Goal: Task Accomplishment & Management: Use online tool/utility

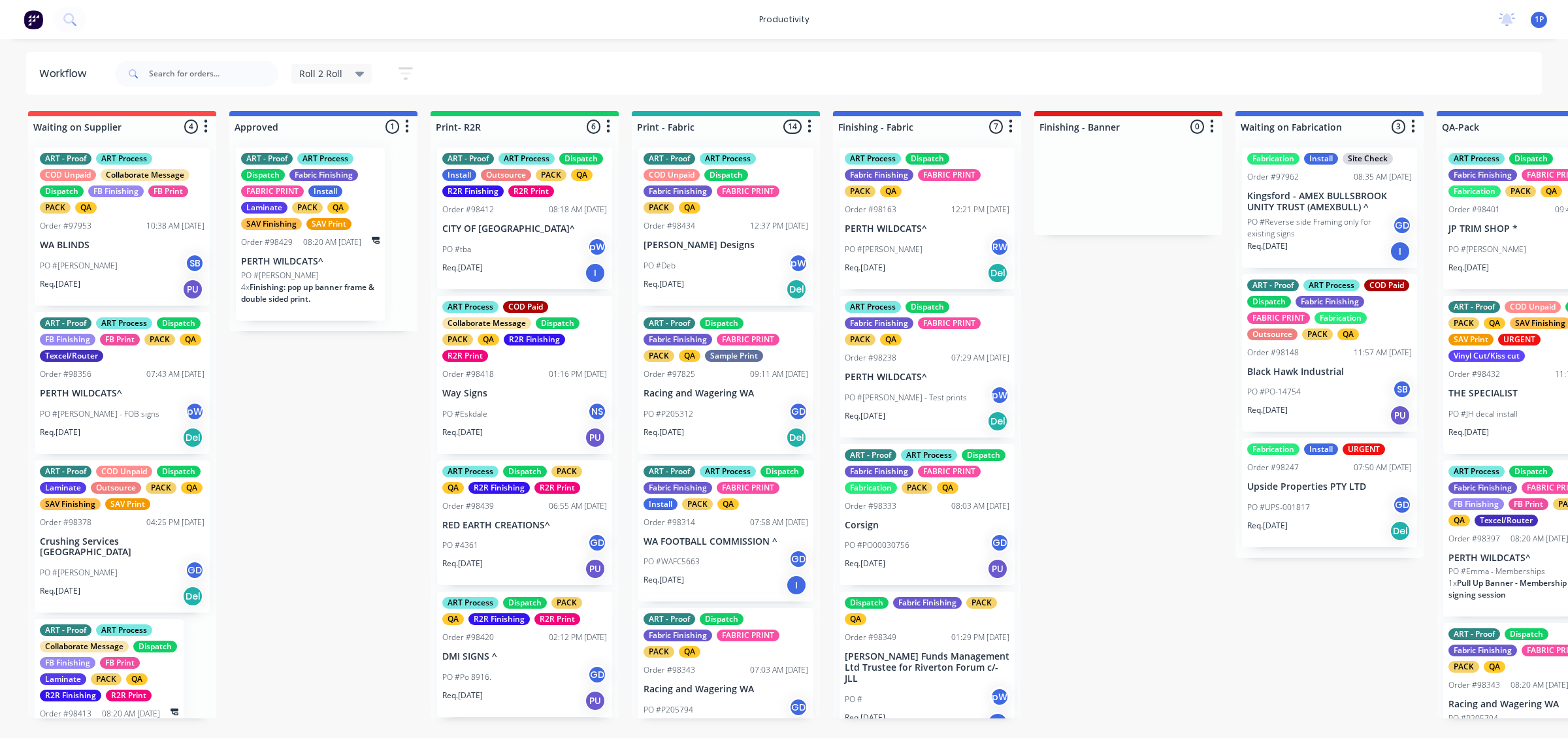
click at [525, 262] on div "PO #tba pW" at bounding box center [525, 250] width 165 height 25
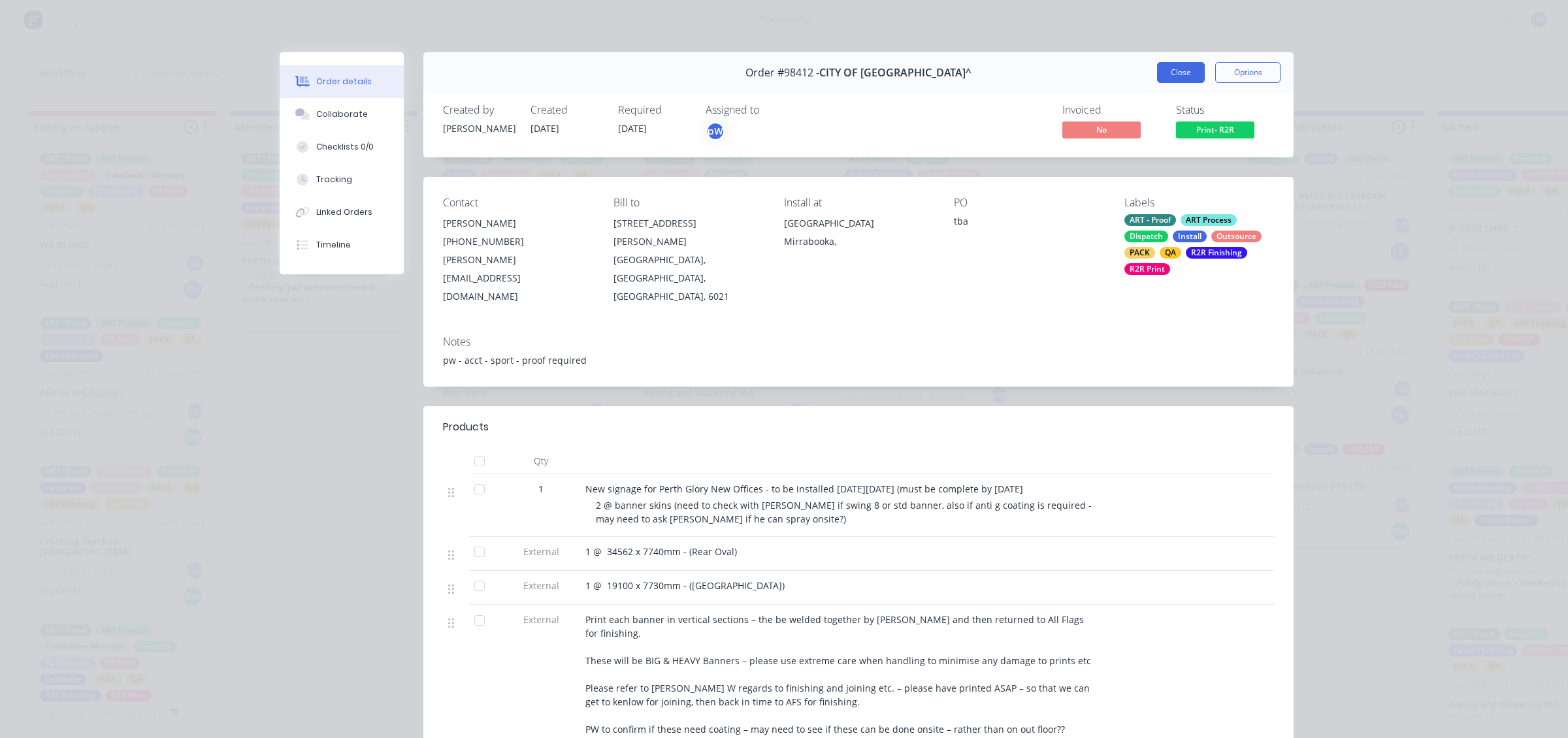
click at [1157, 68] on button "Close" at bounding box center [1181, 72] width 47 height 21
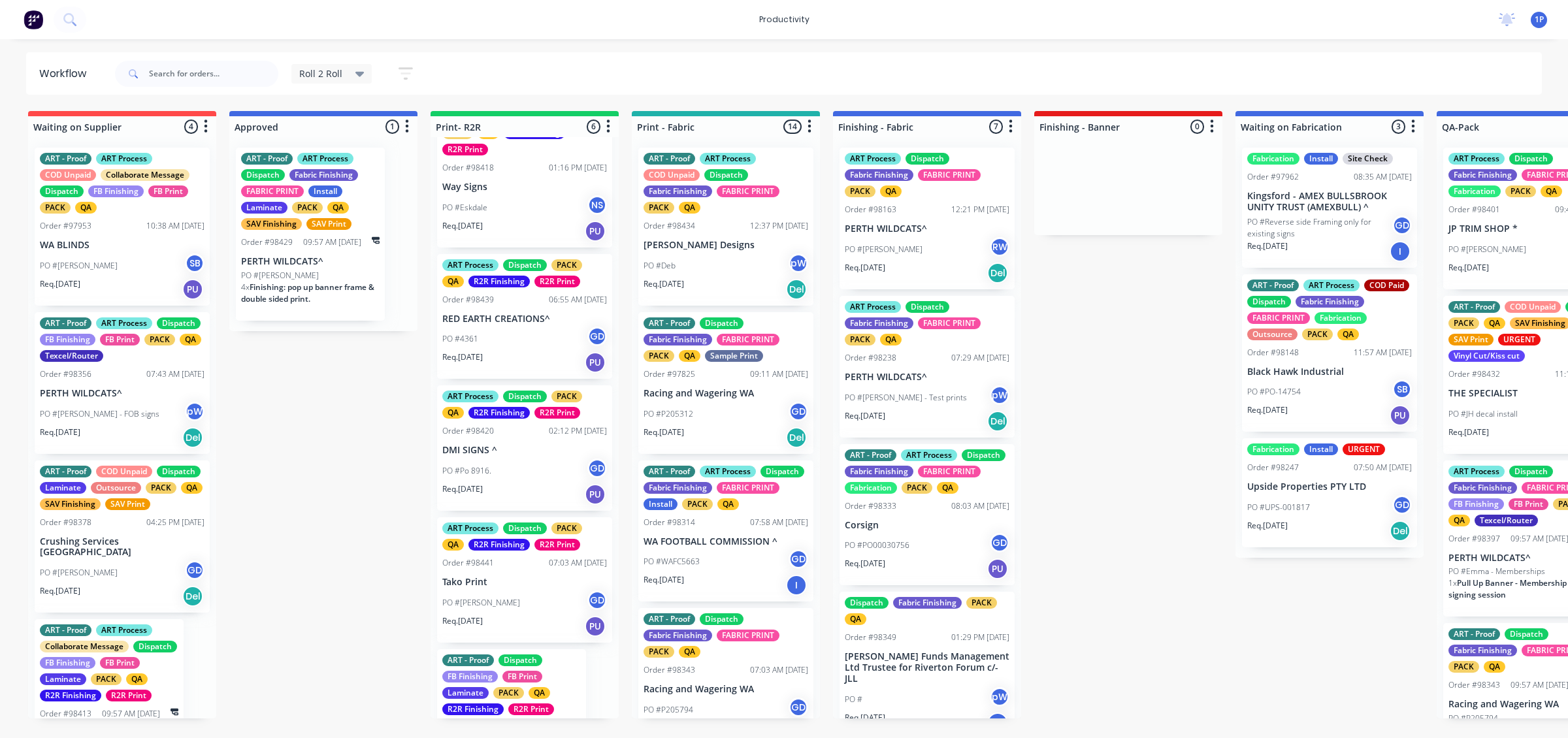
scroll to position [245, 0]
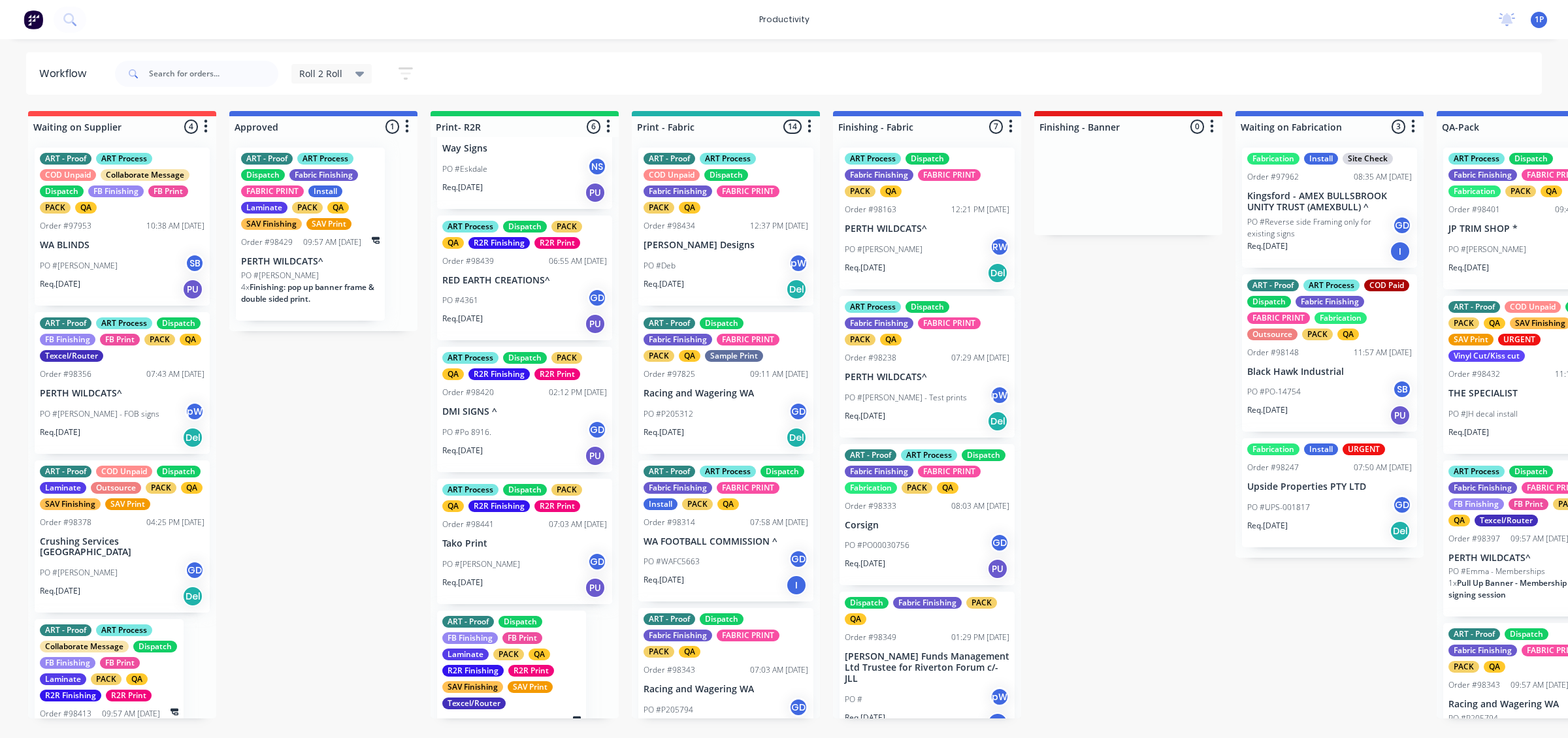
click at [508, 444] on div "PO #Po 8916. GD" at bounding box center [525, 433] width 165 height 25
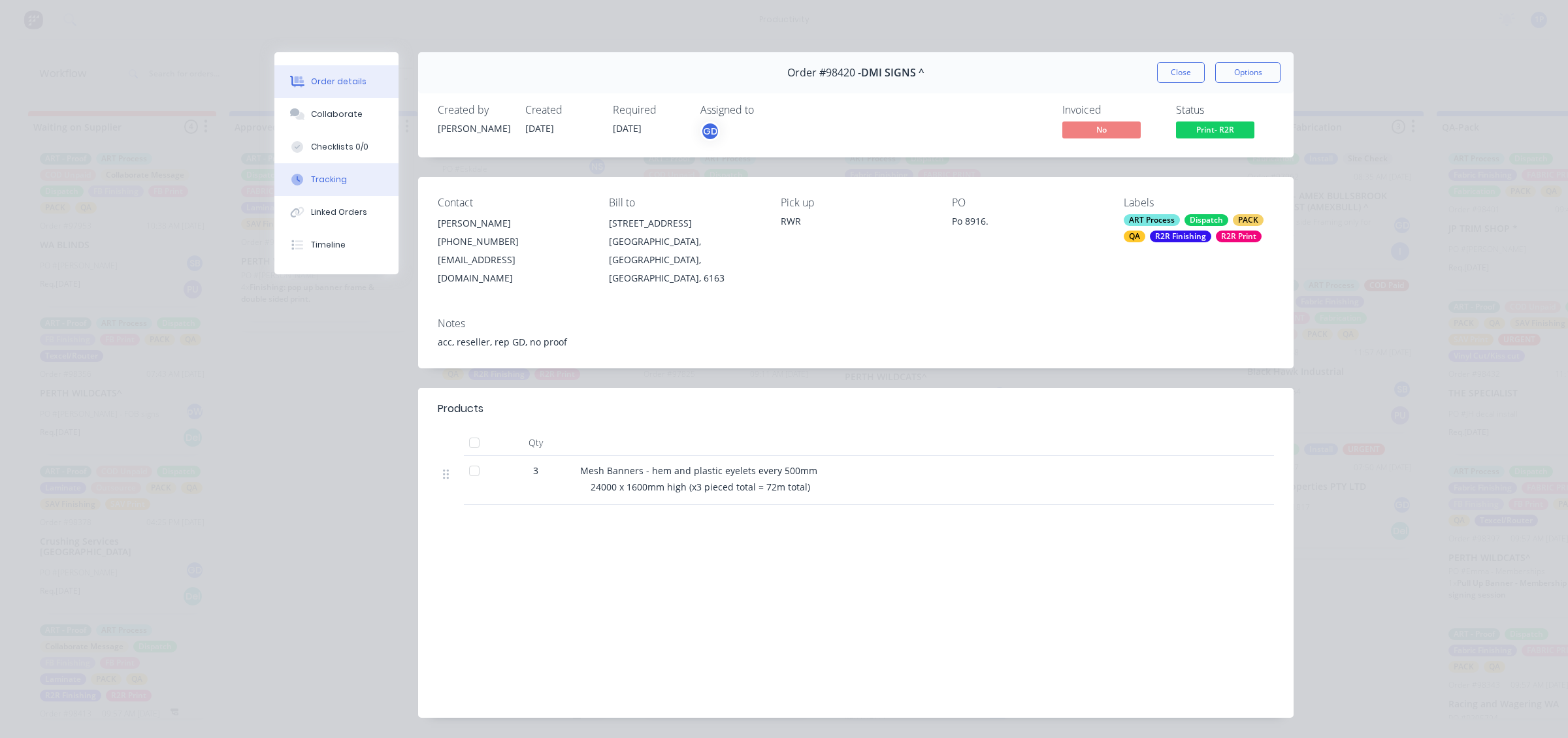
click at [342, 182] on button "Tracking" at bounding box center [337, 180] width 124 height 33
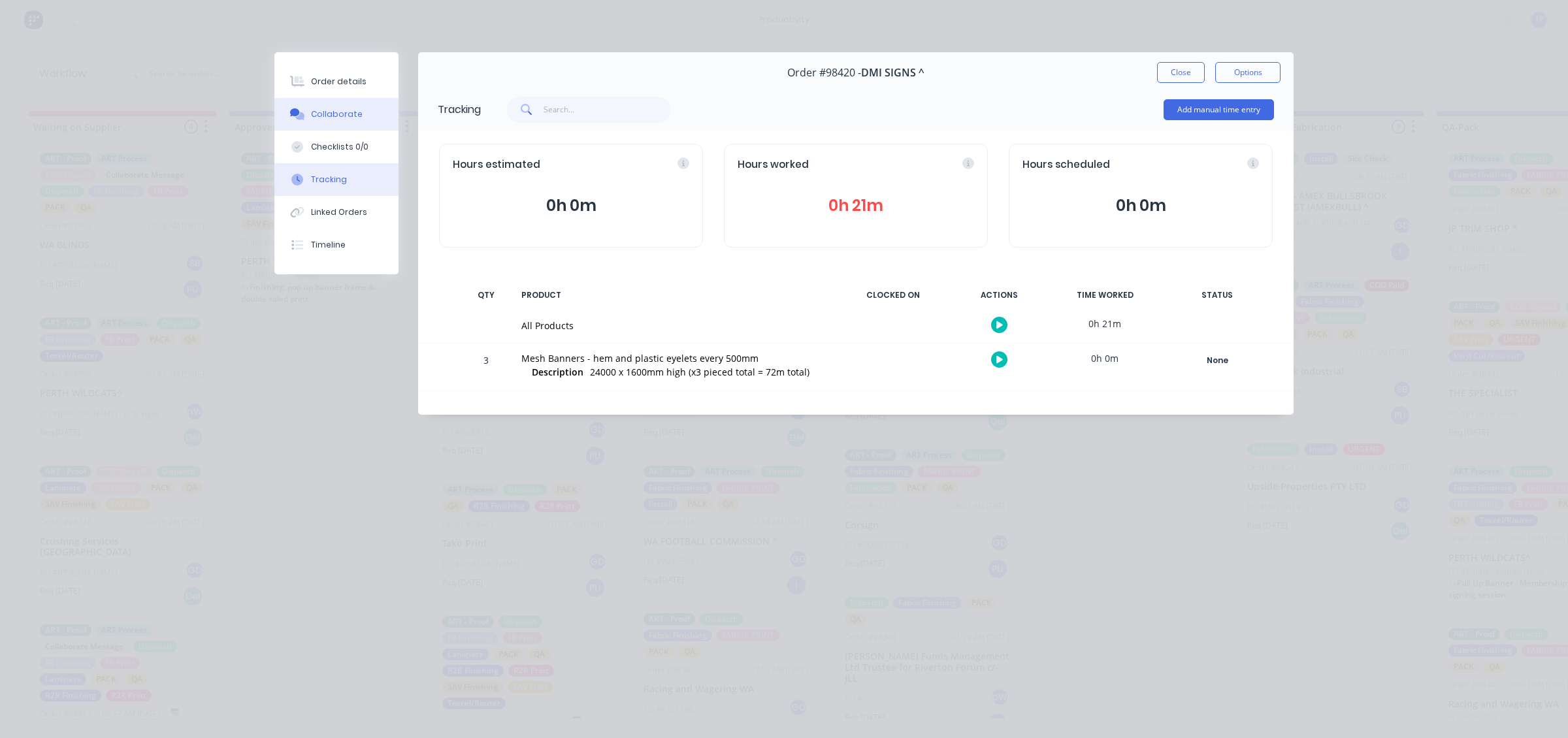
click at [344, 99] on button "Collaborate" at bounding box center [337, 115] width 124 height 33
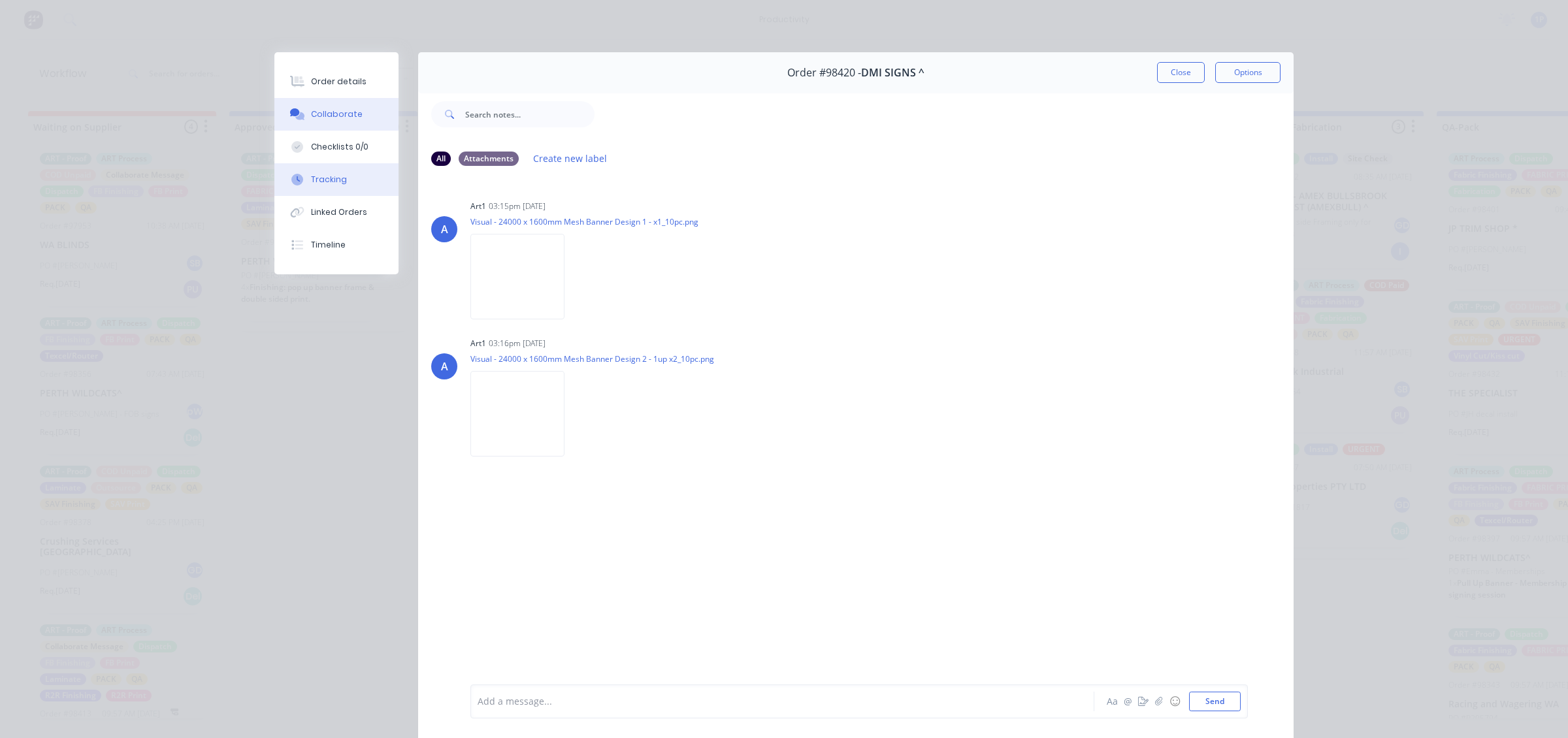
click at [337, 182] on div "Tracking" at bounding box center [329, 180] width 36 height 12
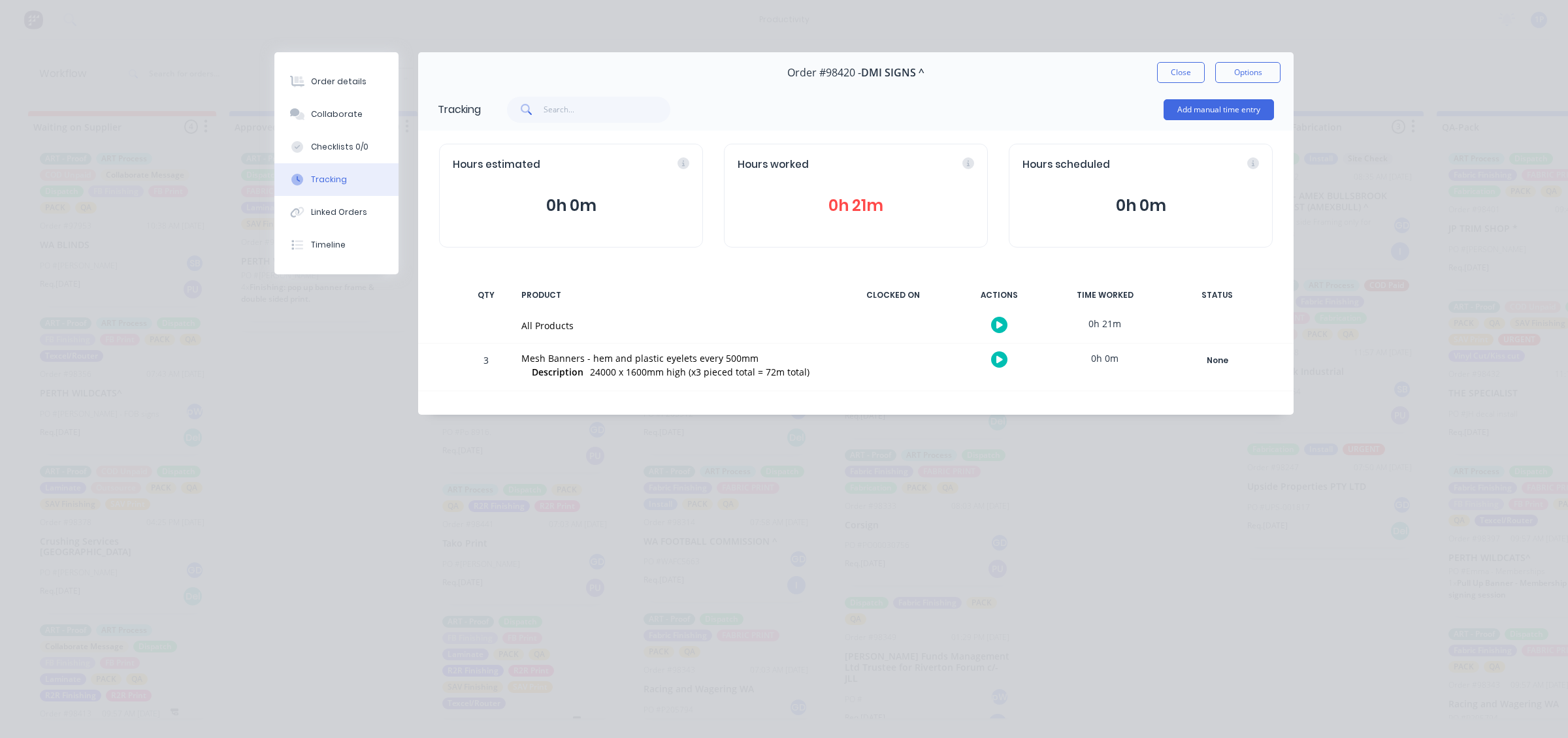
click at [1002, 357] on icon "button" at bounding box center [1000, 359] width 7 height 9
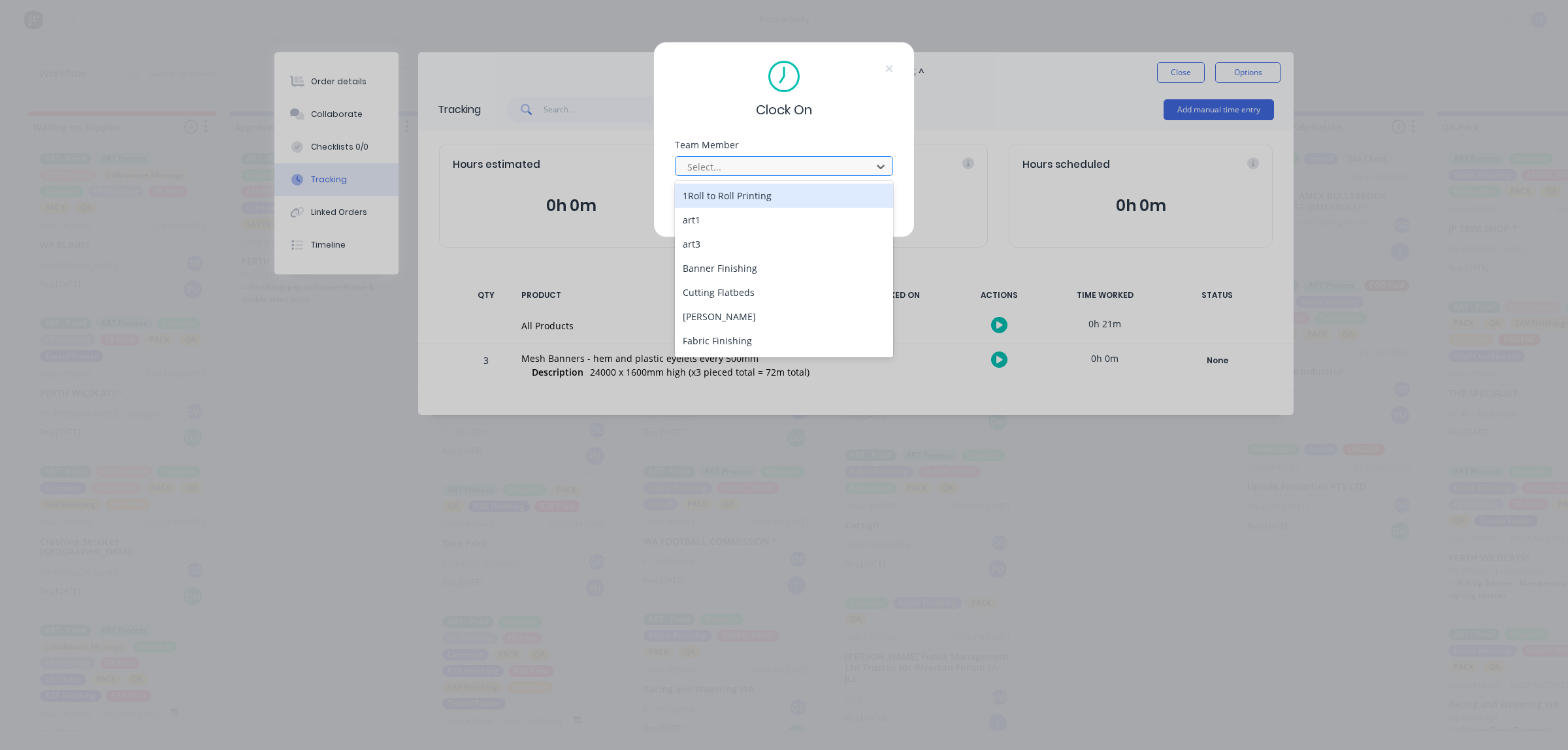
click at [850, 174] on div at bounding box center [776, 167] width 179 height 16
click at [841, 198] on div "1Roll to Roll Printing" at bounding box center [784, 196] width 218 height 24
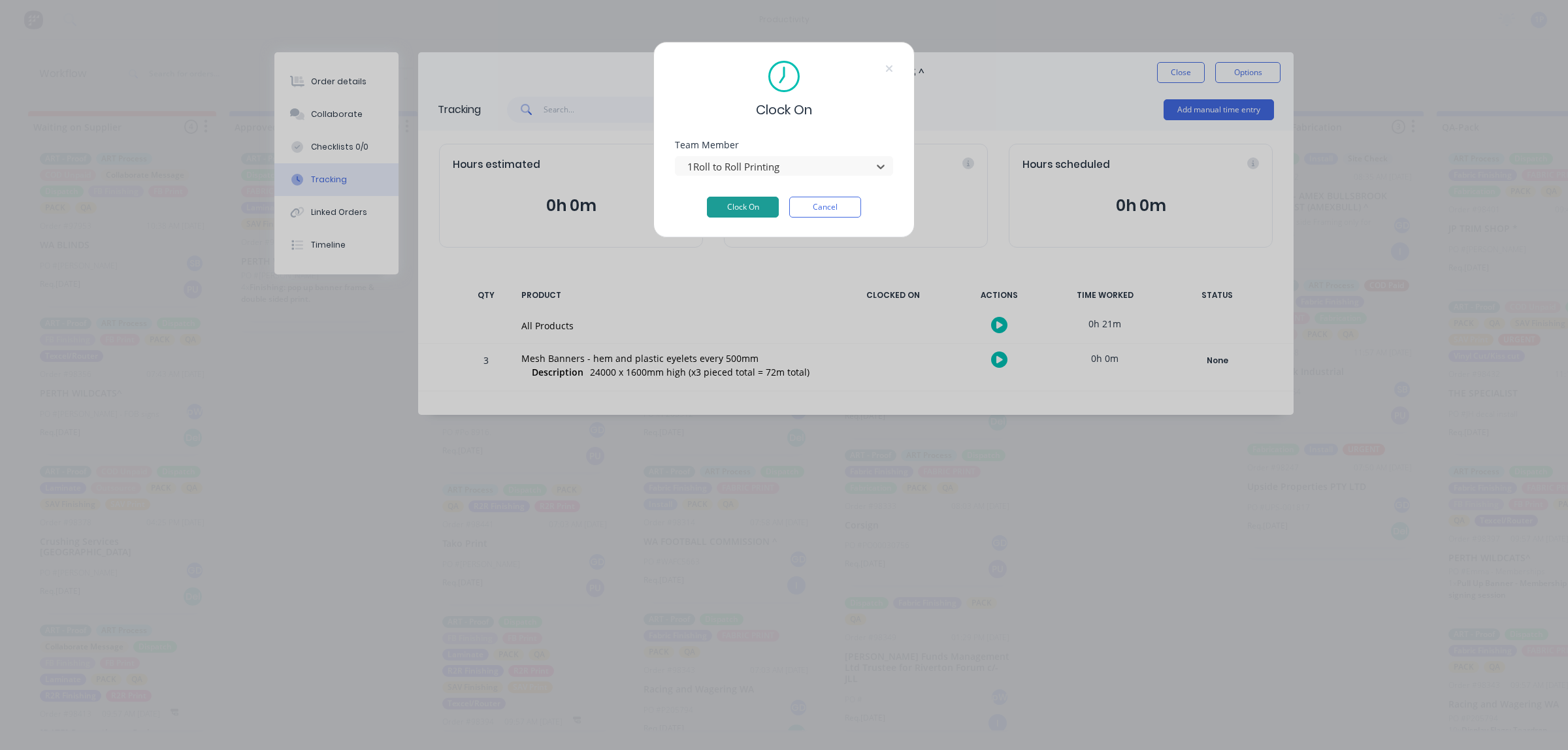
click at [761, 206] on button "Clock On" at bounding box center [743, 207] width 72 height 21
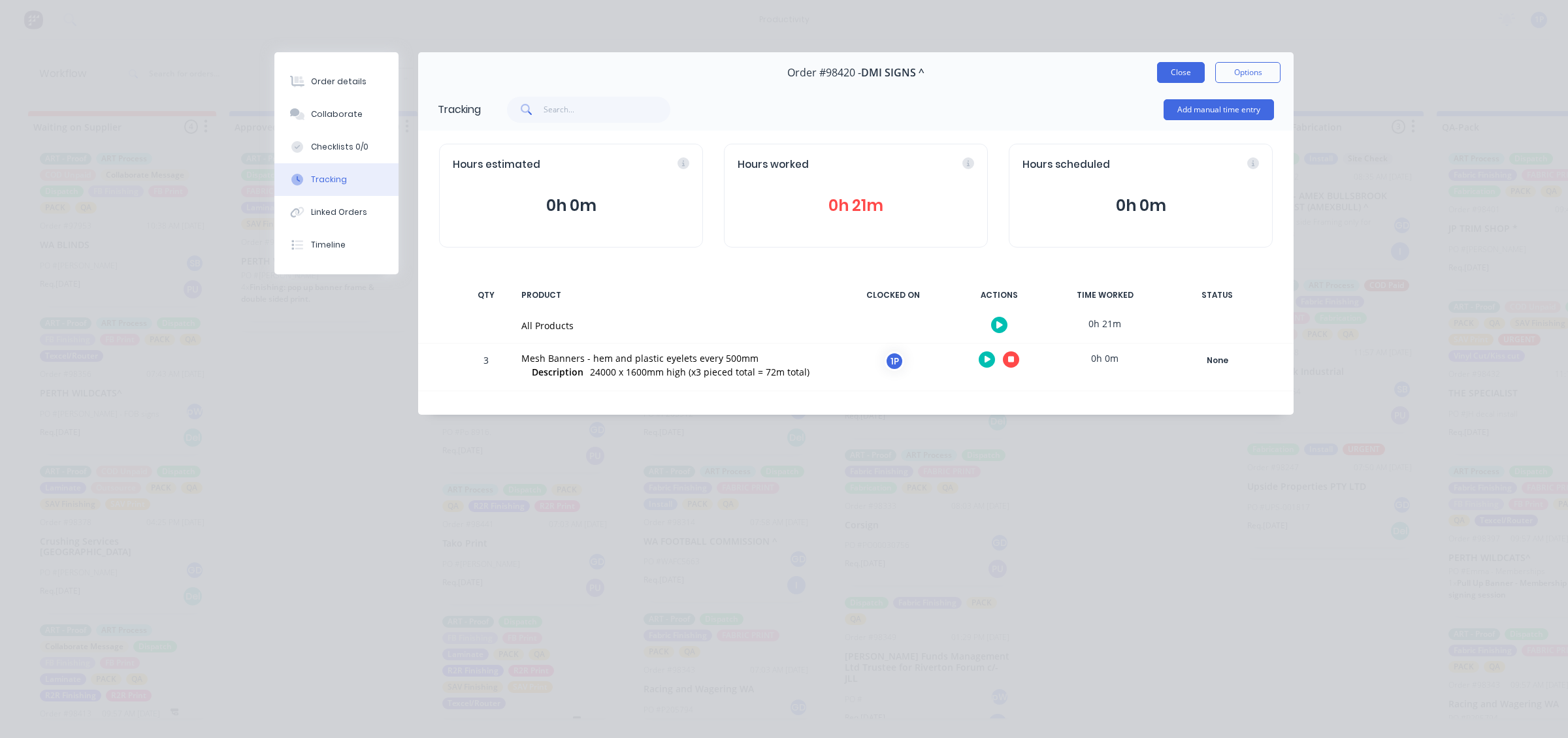
click at [1164, 75] on button "Close" at bounding box center [1181, 72] width 47 height 21
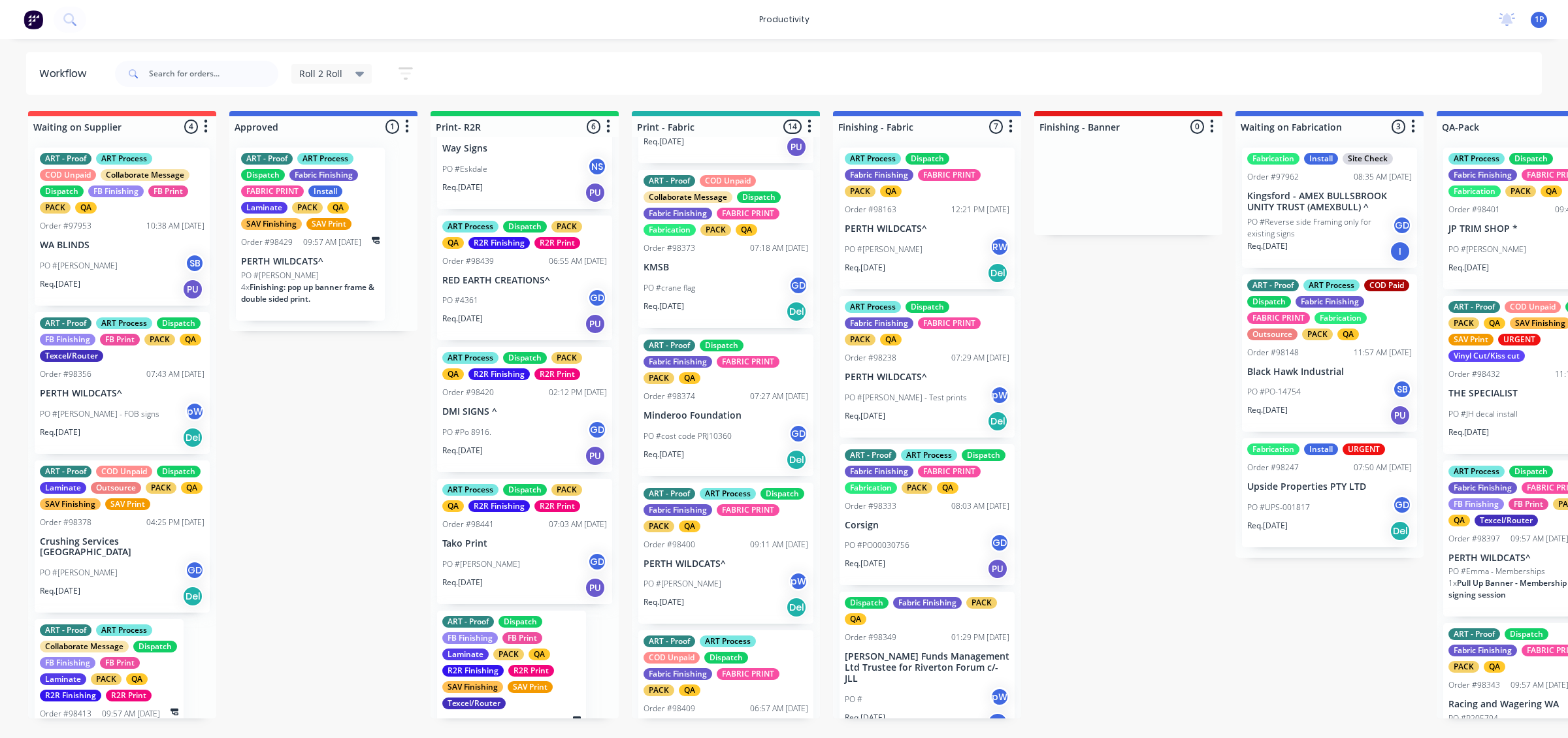
scroll to position [816, 0]
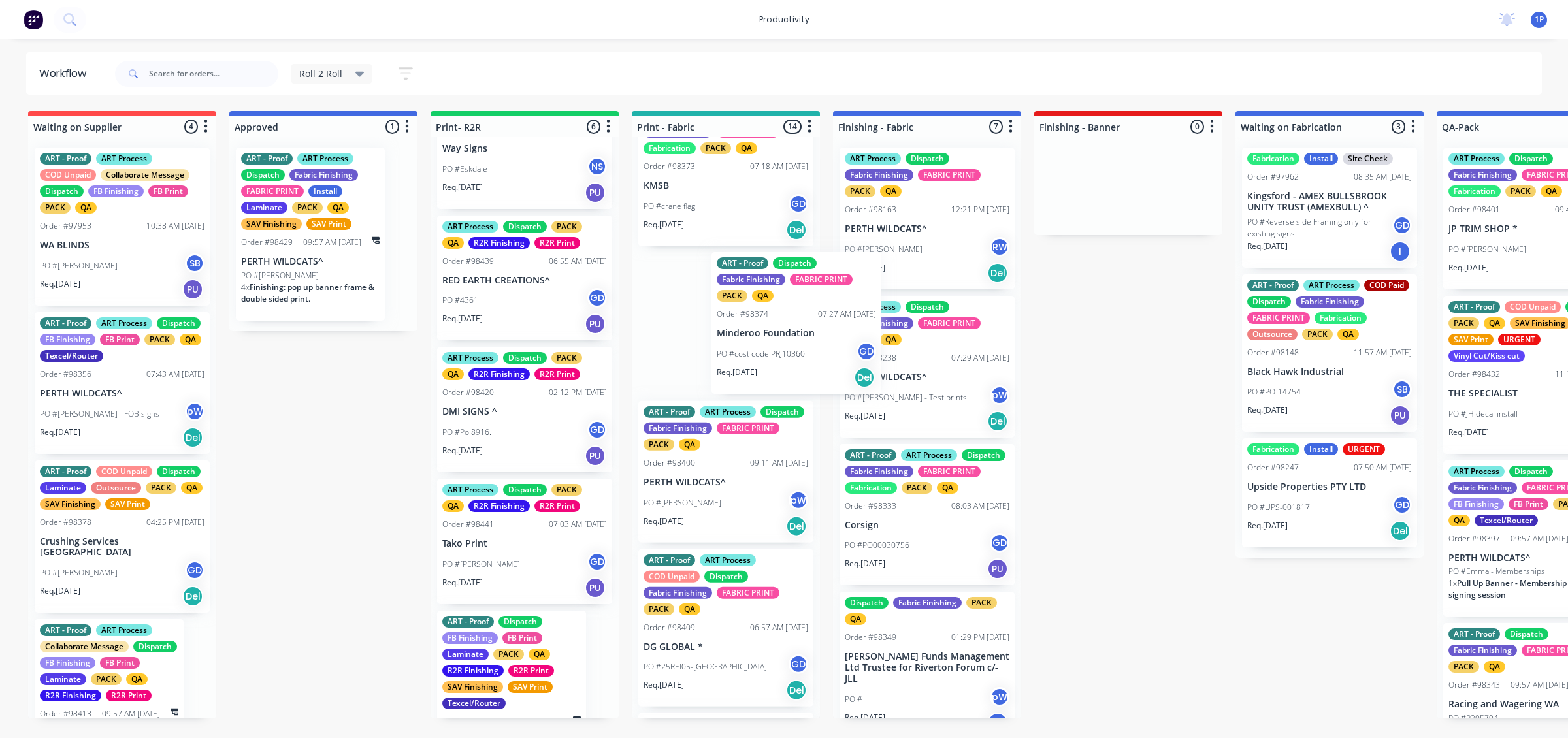
drag, startPoint x: 749, startPoint y: 387, endPoint x: 927, endPoint y: 350, distance: 181.8
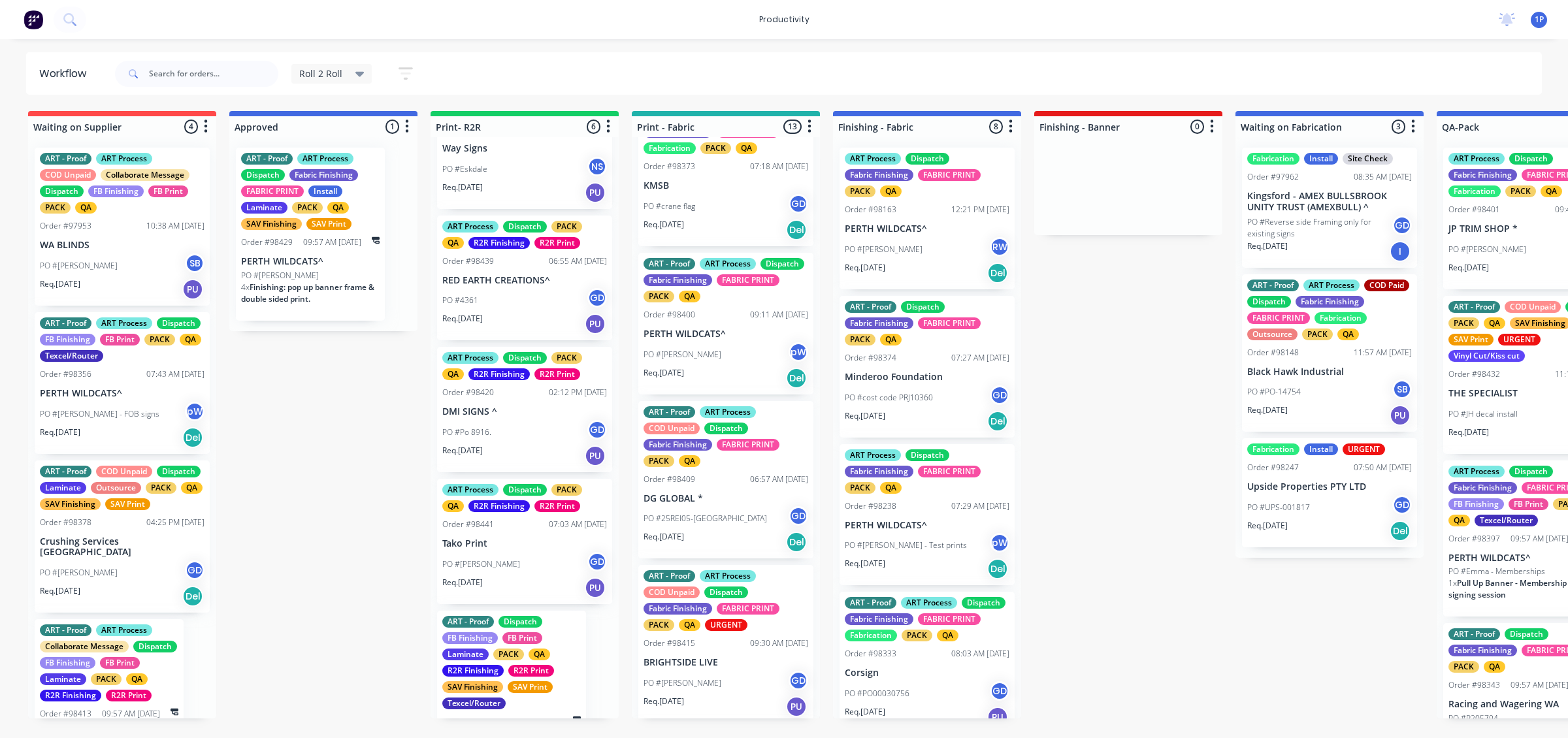
click at [762, 384] on div "Req. [DATE] Del" at bounding box center [726, 379] width 165 height 22
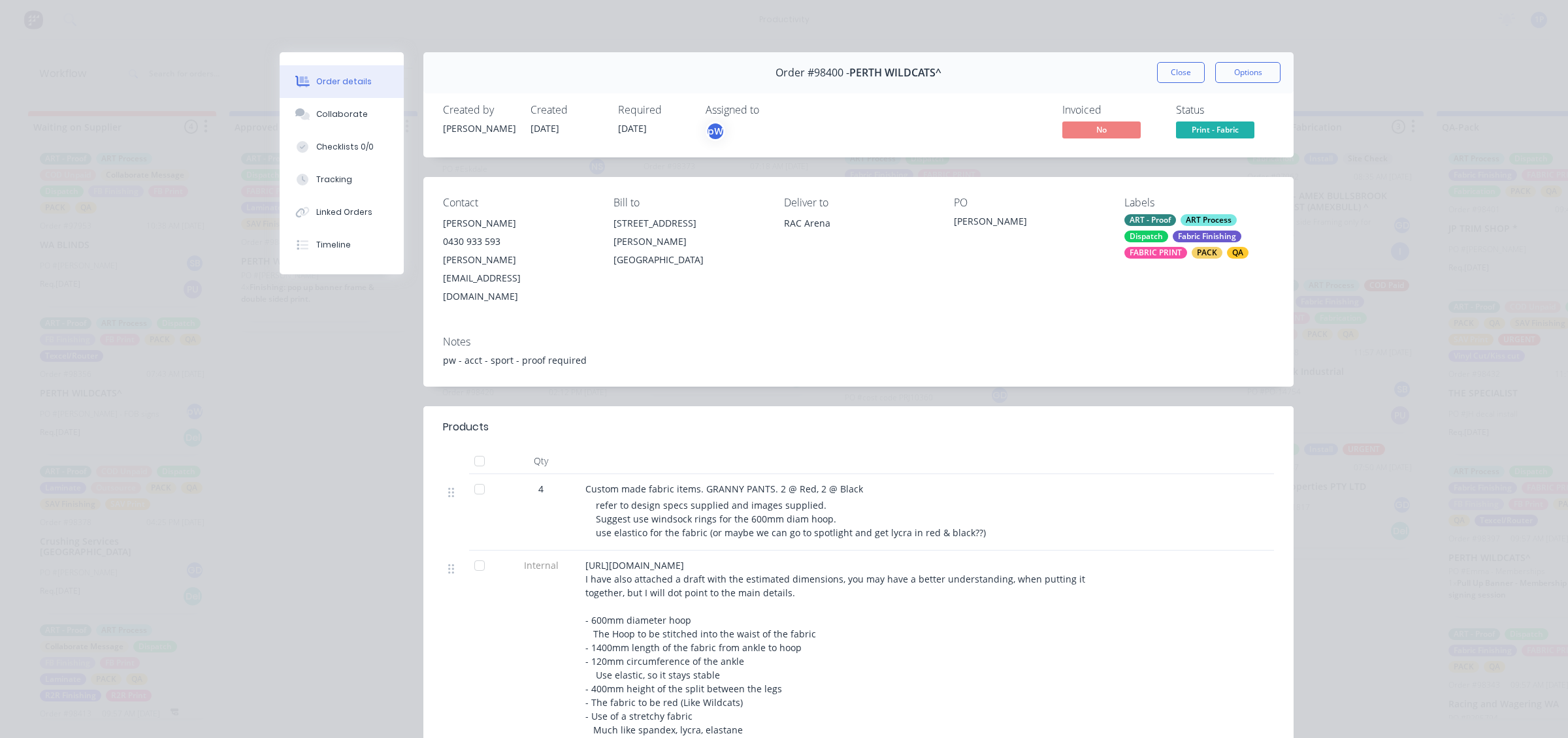
click at [1181, 68] on button "Close" at bounding box center [1181, 72] width 47 height 21
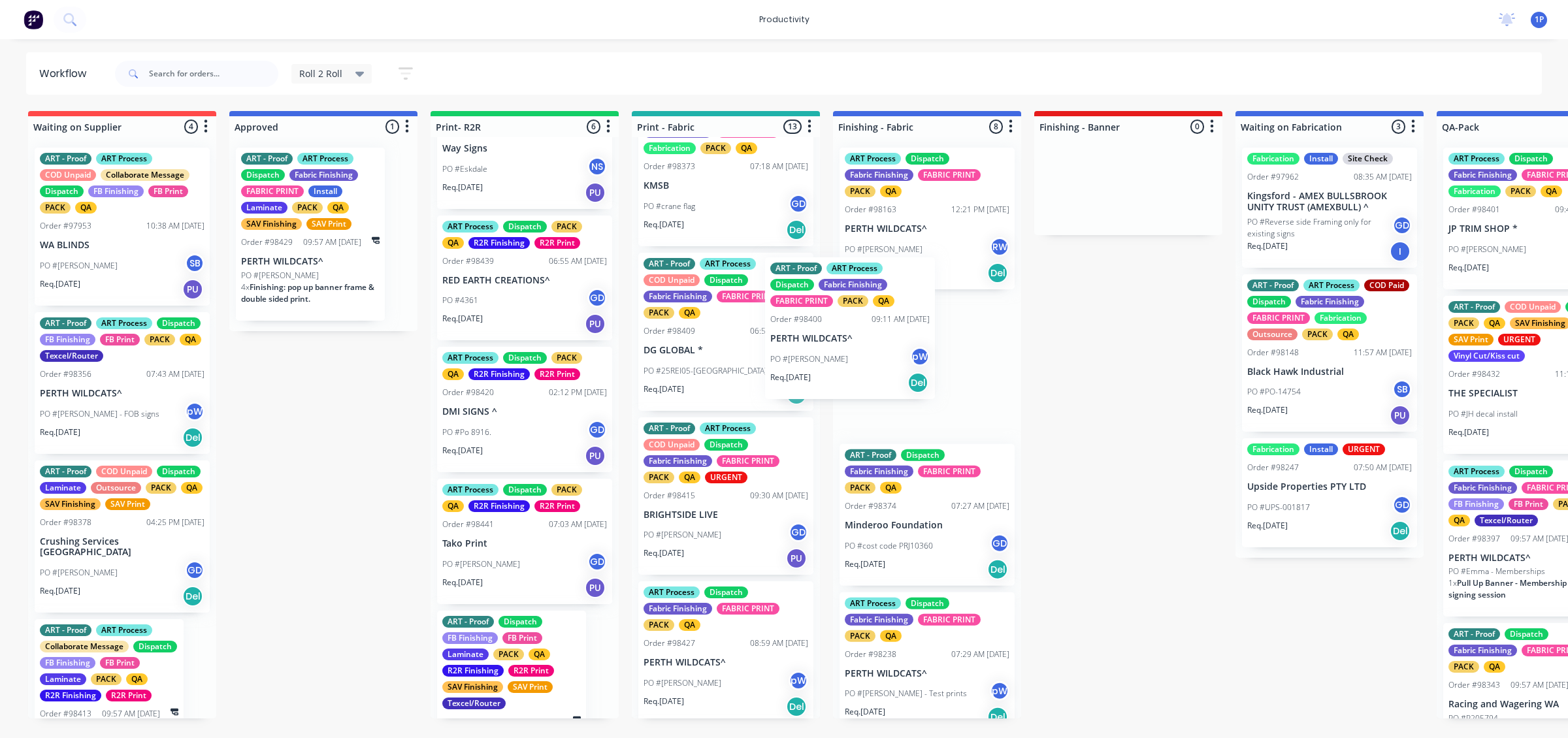
drag, startPoint x: 745, startPoint y: 380, endPoint x: 927, endPoint y: 353, distance: 184.0
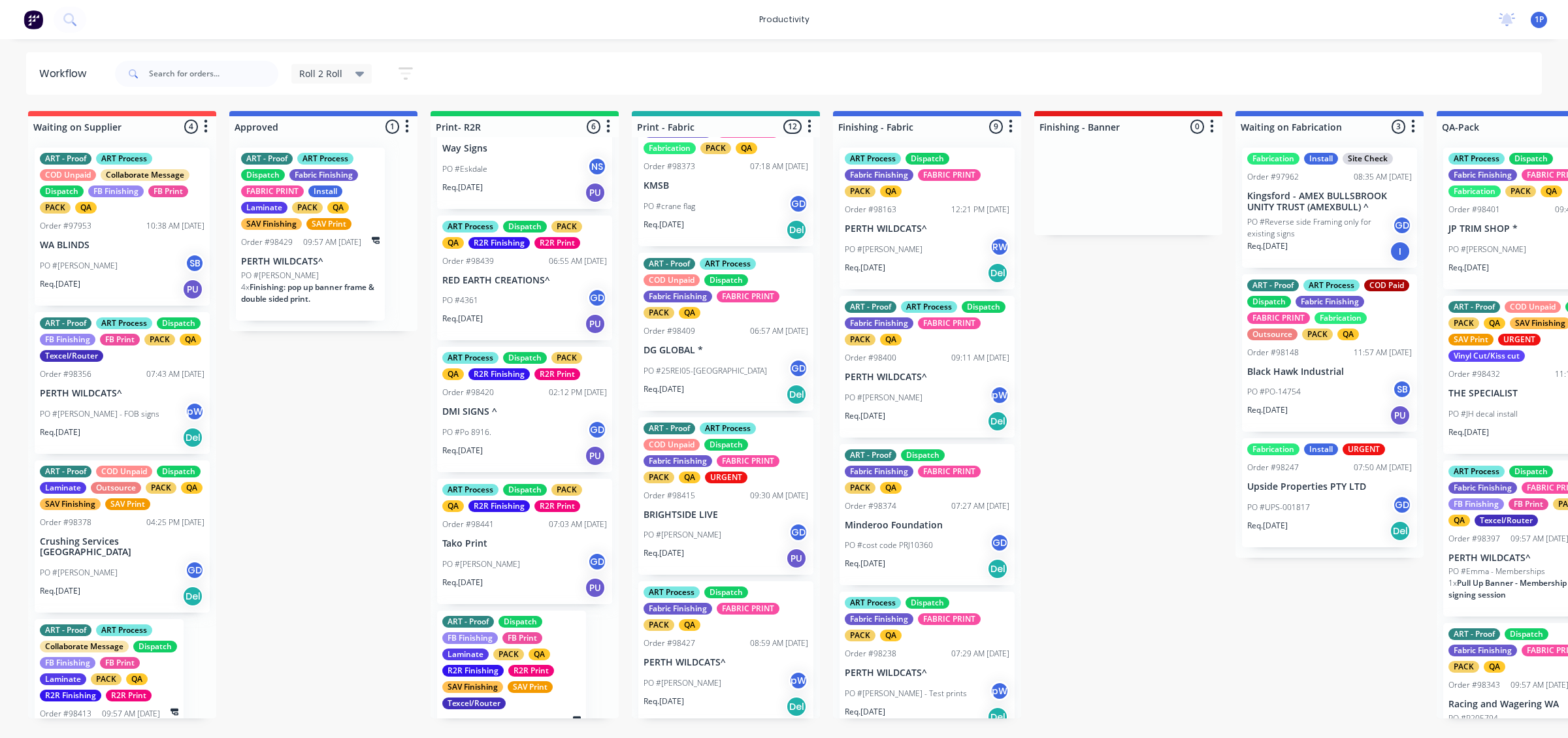
scroll to position [898, 0]
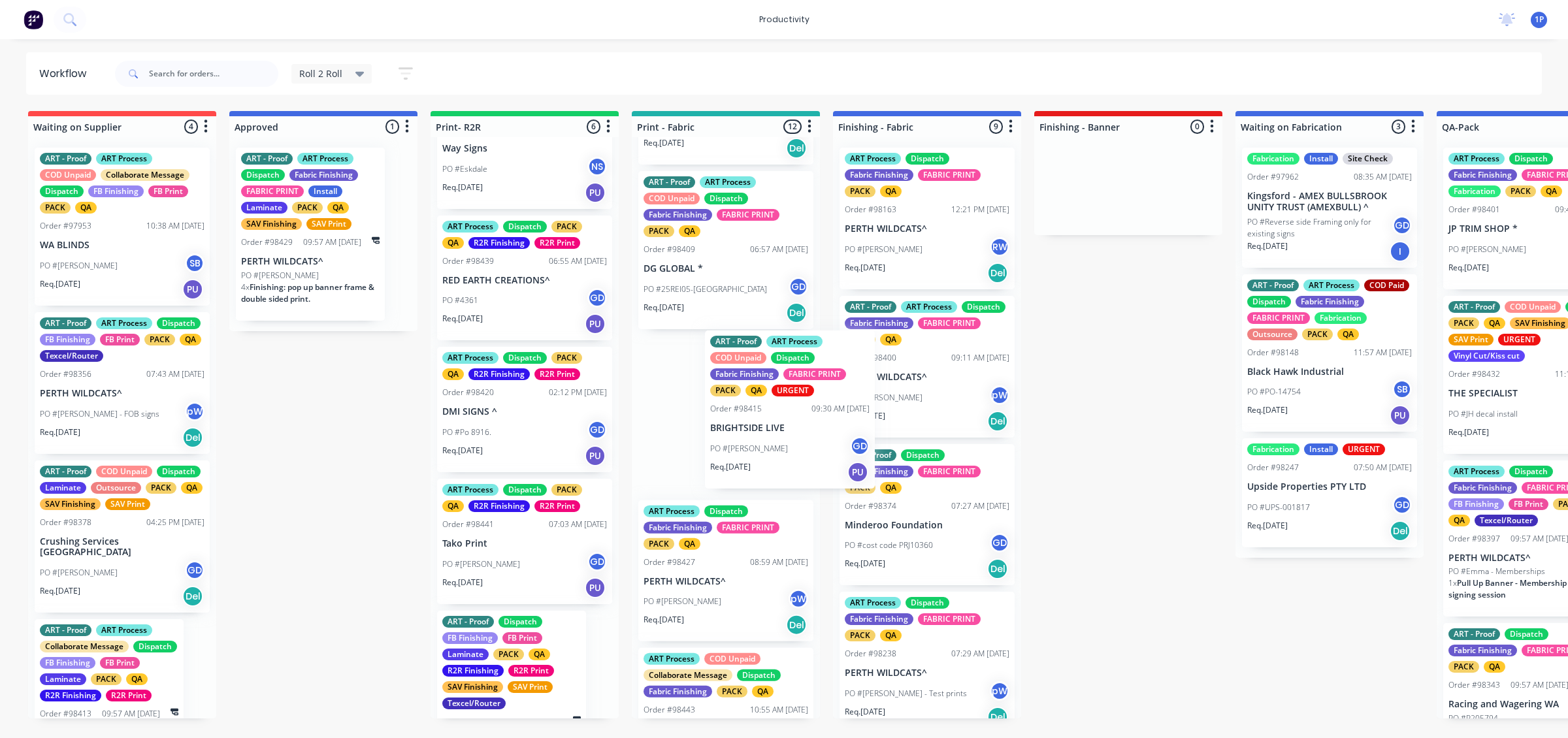
drag, startPoint x: 746, startPoint y: 475, endPoint x: 951, endPoint y: 426, distance: 210.8
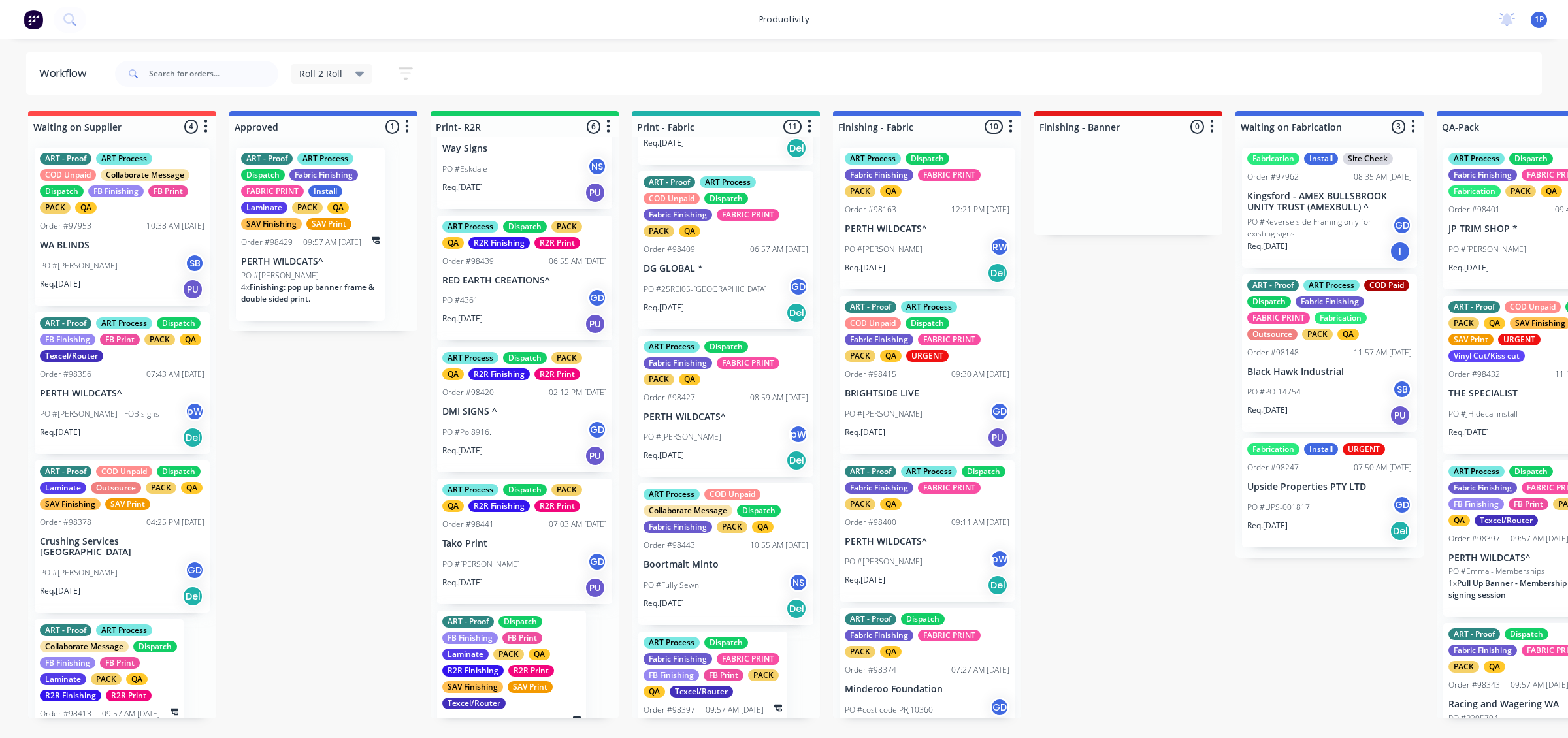
click at [757, 450] on div "PO #[PERSON_NAME]" at bounding box center [726, 437] width 165 height 25
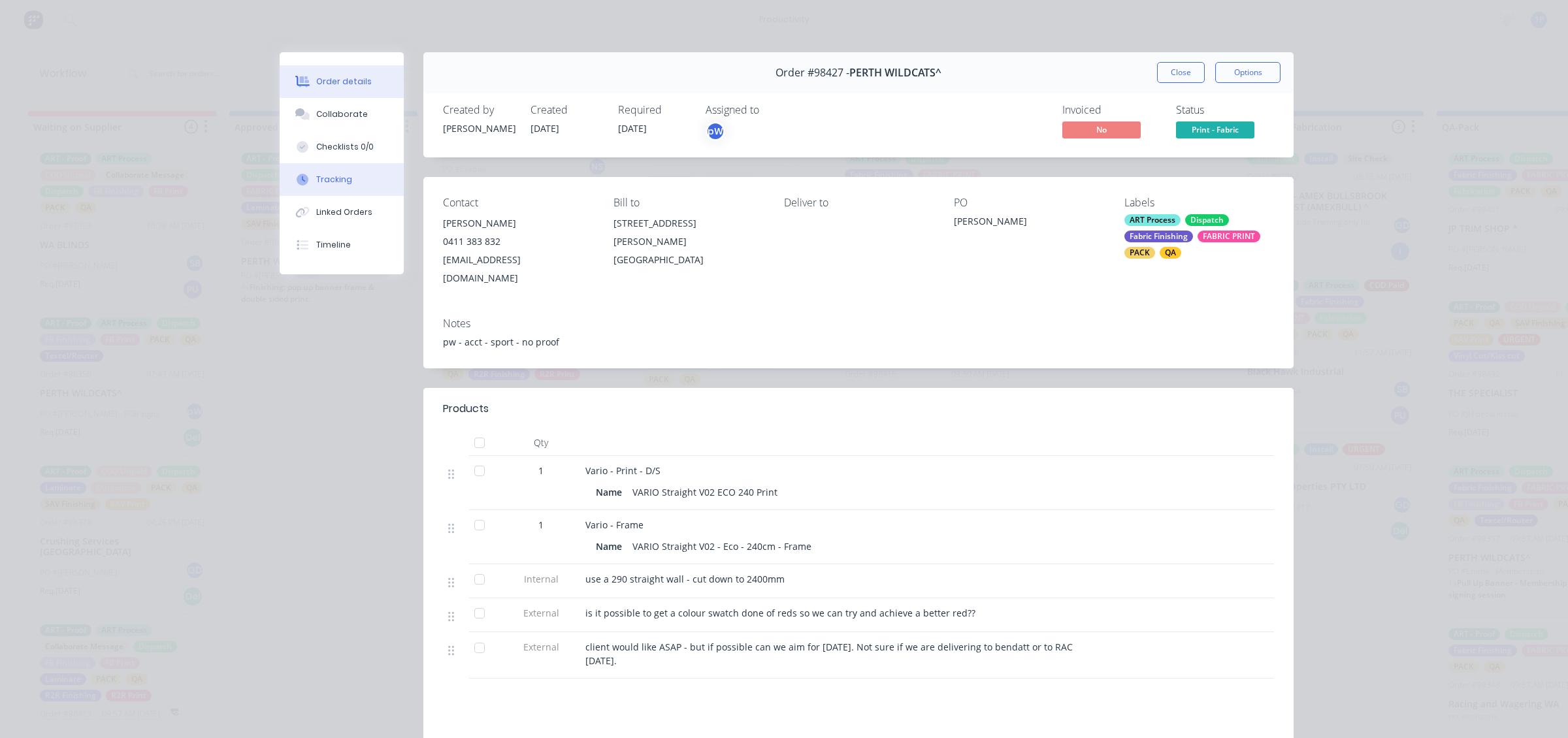
click at [346, 180] on button "Tracking" at bounding box center [342, 180] width 124 height 33
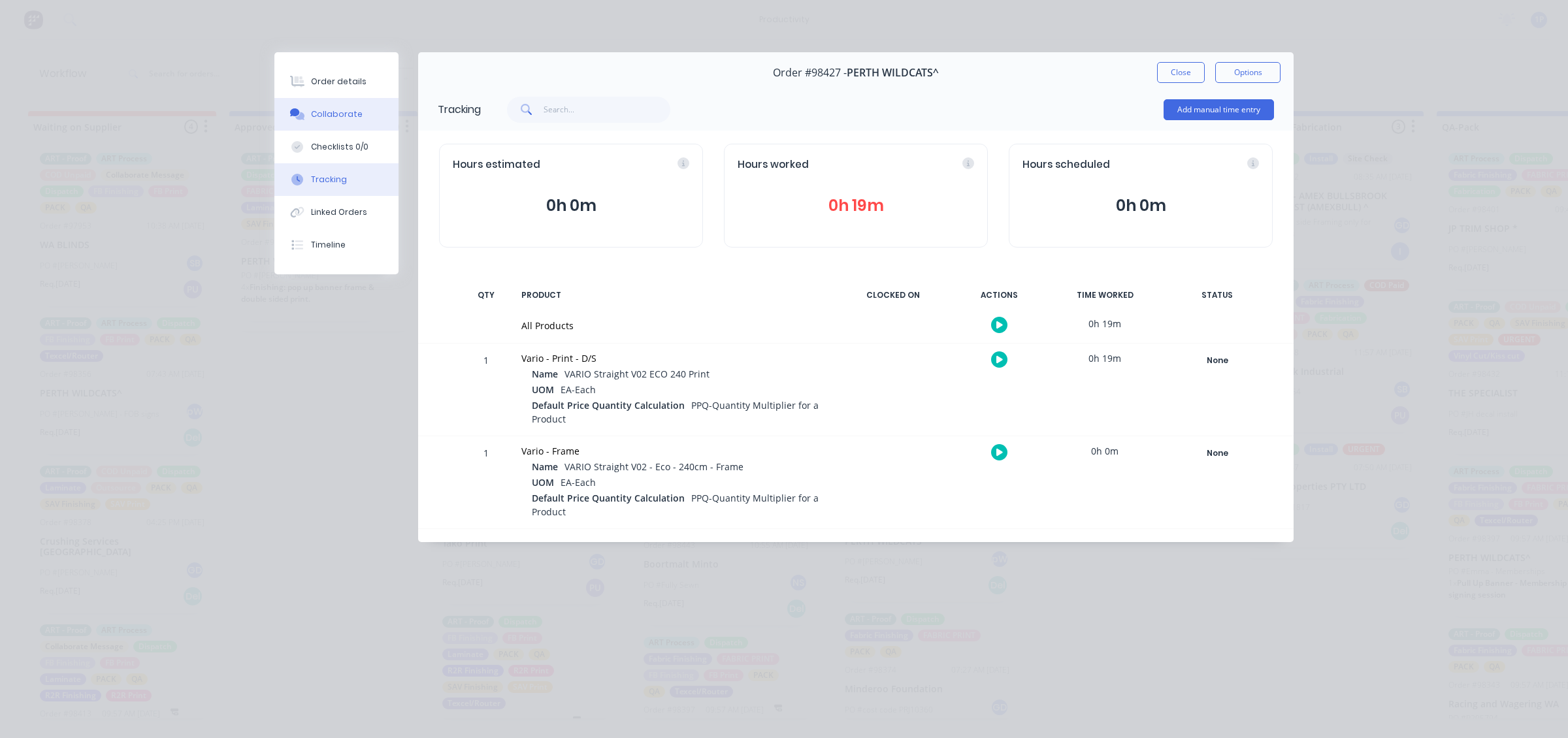
click at [347, 119] on div "Collaborate" at bounding box center [337, 115] width 51 height 12
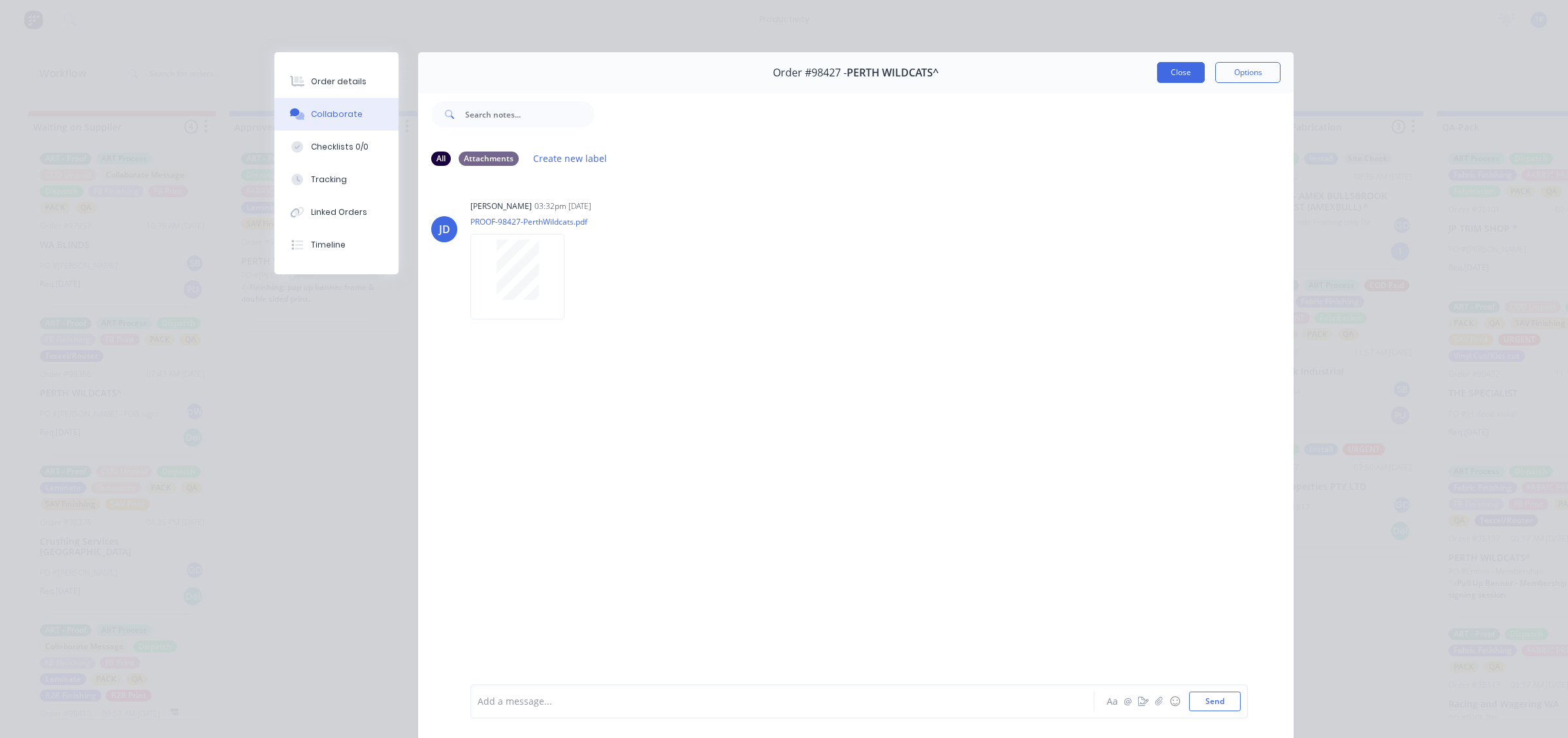
click at [1163, 65] on div "Order #98427 - PERTH WILDCATS^ Close Options" at bounding box center [855, 72] width 875 height 41
click at [1163, 65] on button "Close" at bounding box center [1181, 72] width 47 height 21
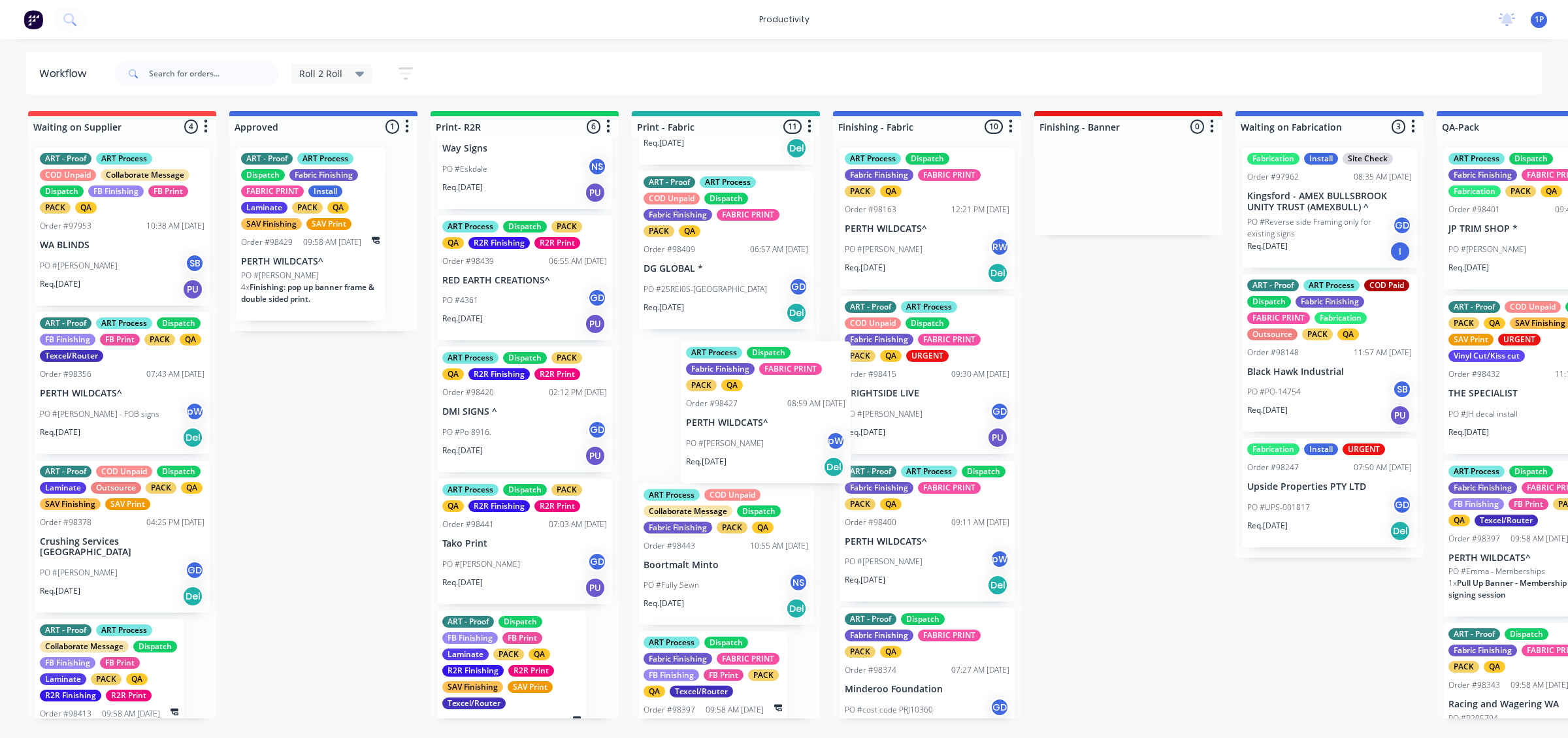
drag, startPoint x: 837, startPoint y: 423, endPoint x: 876, endPoint y: 413, distance: 40.3
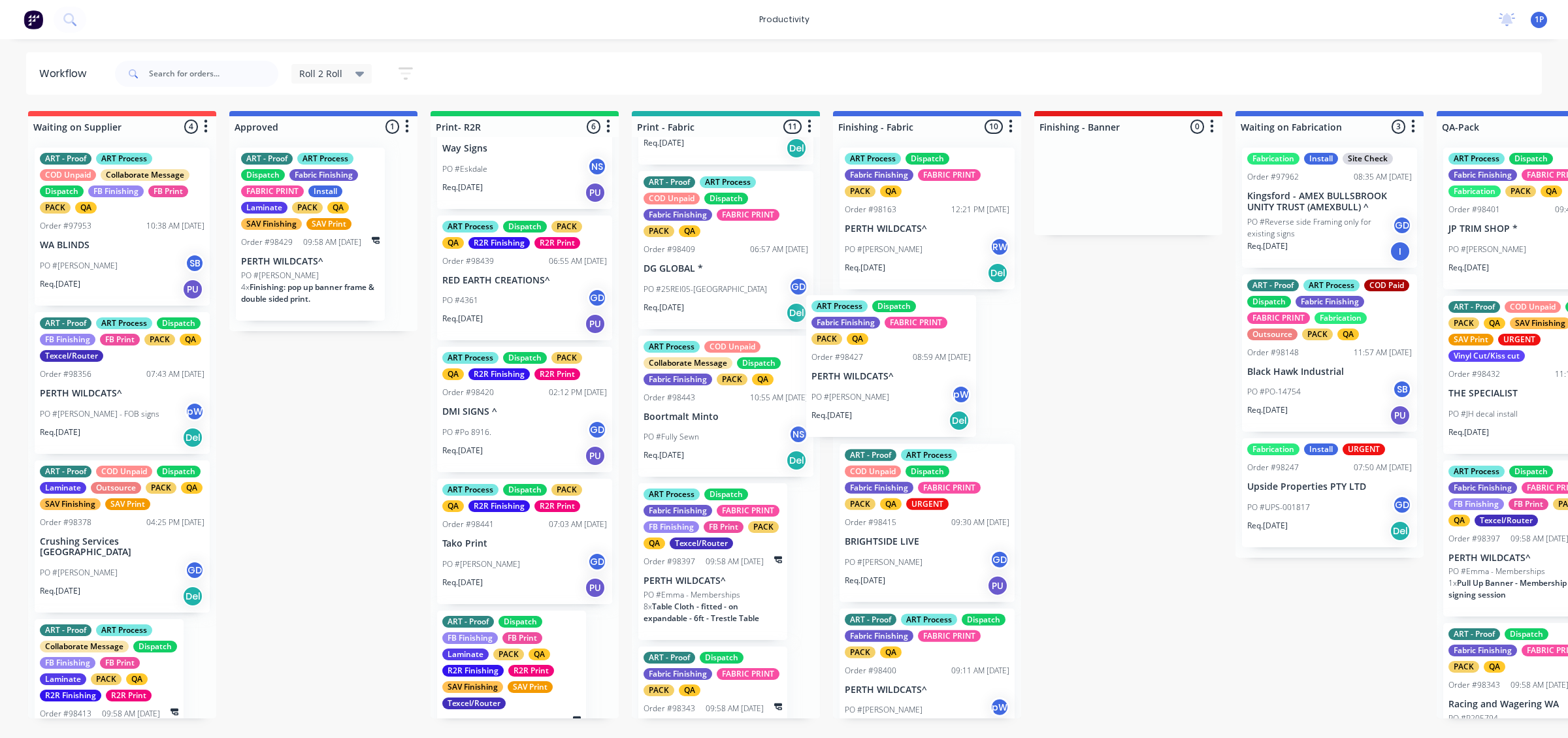
drag, startPoint x: 795, startPoint y: 407, endPoint x: 925, endPoint y: 366, distance: 136.3
click at [716, 302] on div "PO #25REI05-WA GD" at bounding box center [726, 290] width 165 height 25
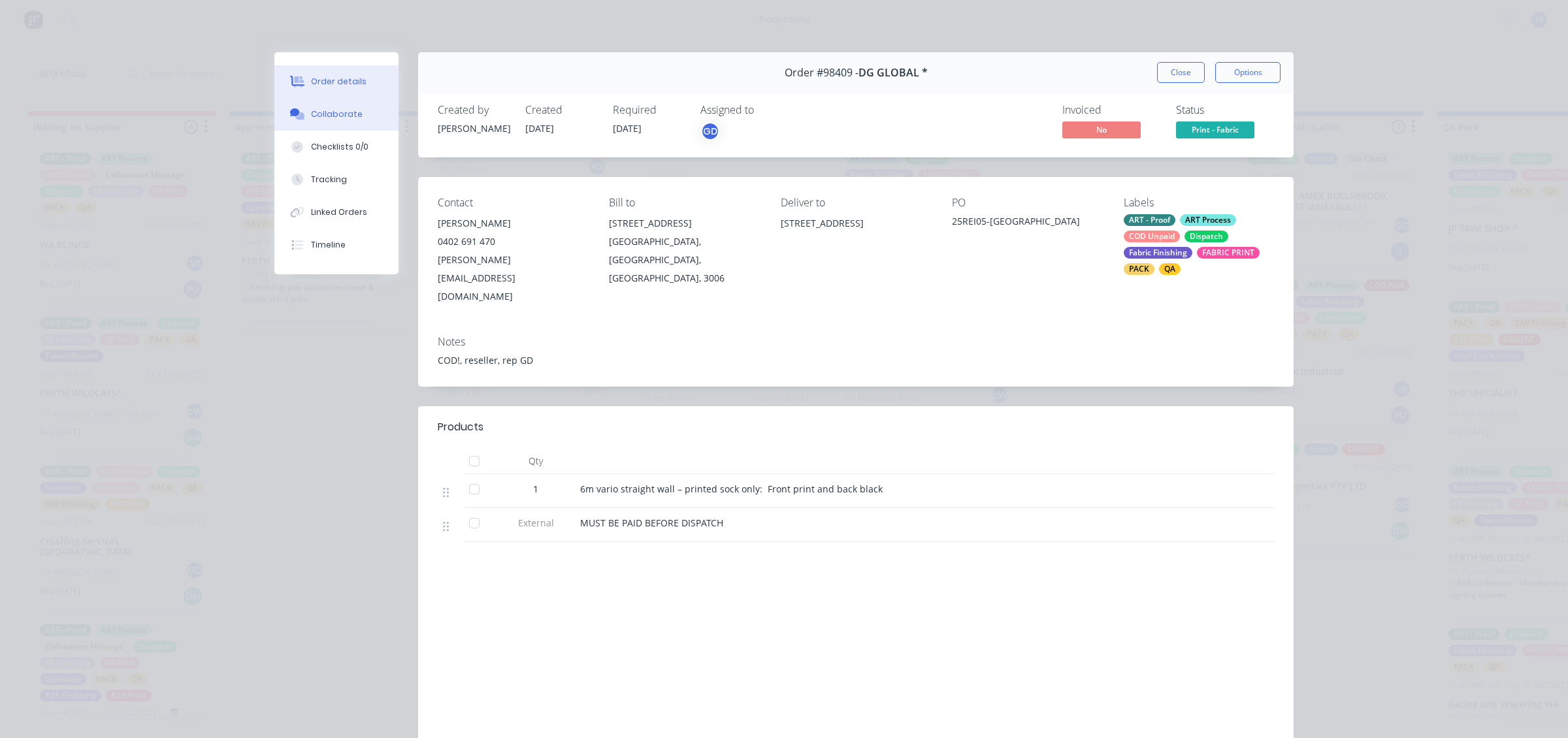
click at [364, 116] on button "Collaborate" at bounding box center [337, 115] width 124 height 33
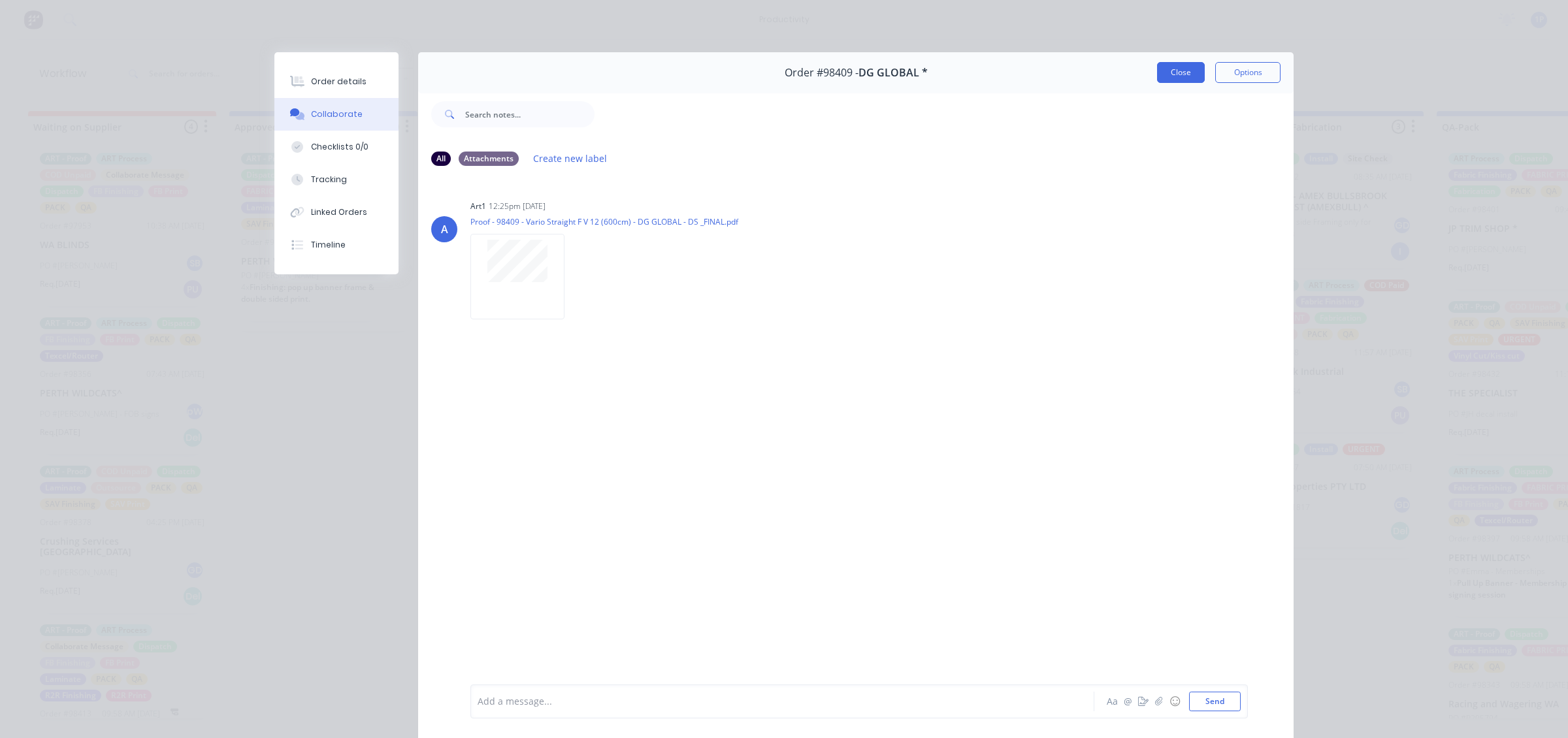
click at [1185, 76] on button "Close" at bounding box center [1181, 72] width 47 height 21
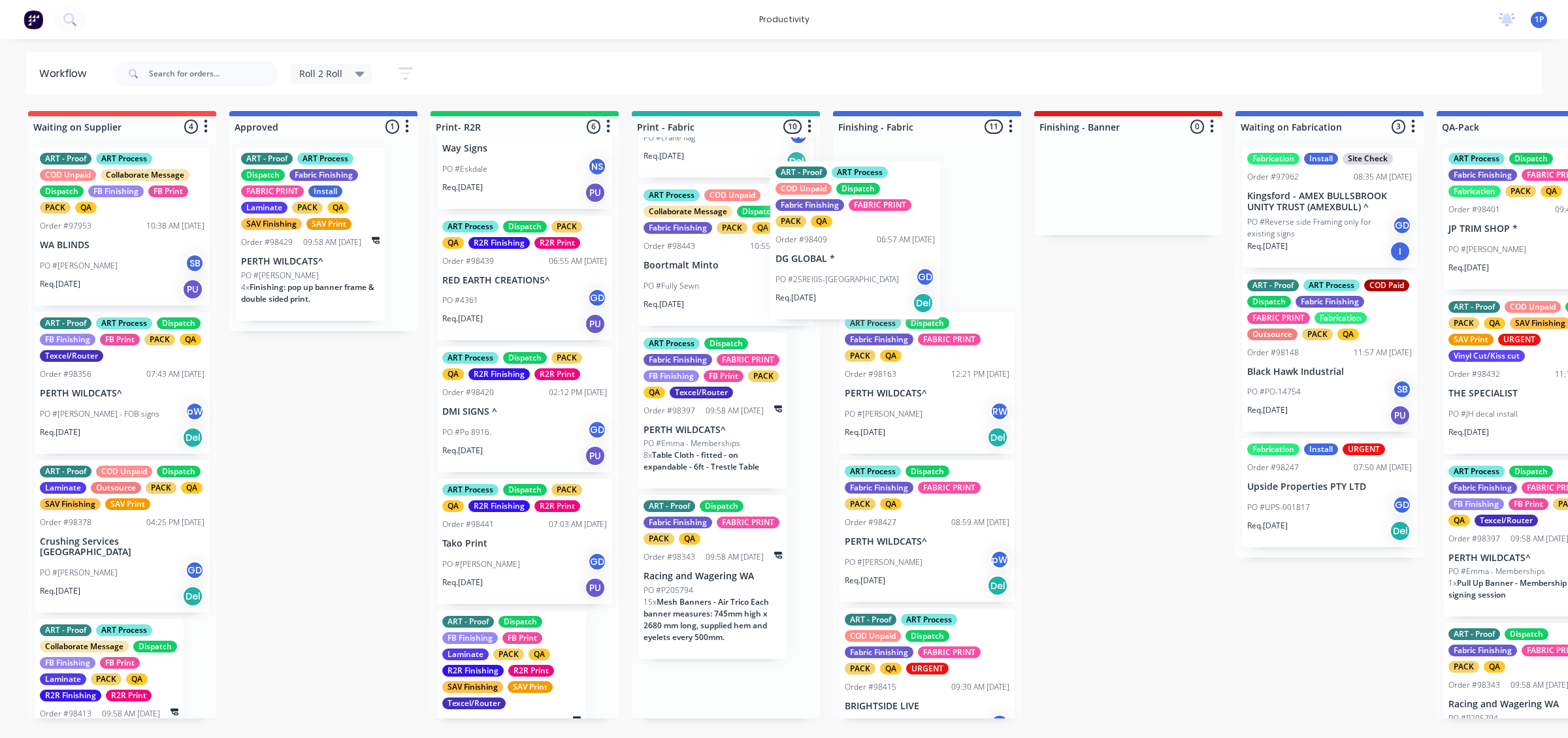
drag, startPoint x: 735, startPoint y: 325, endPoint x: 879, endPoint y: 300, distance: 146.2
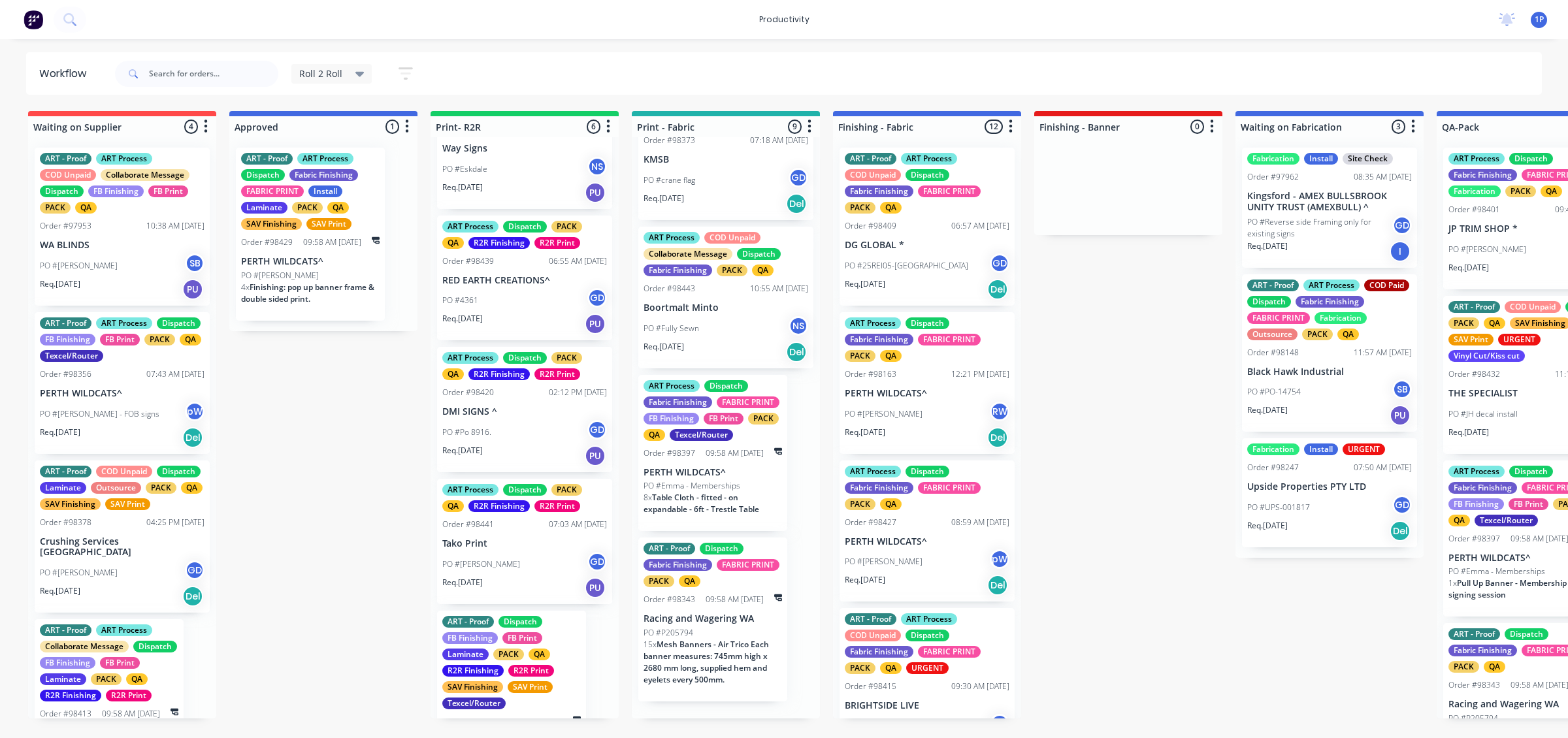
scroll to position [856, 0]
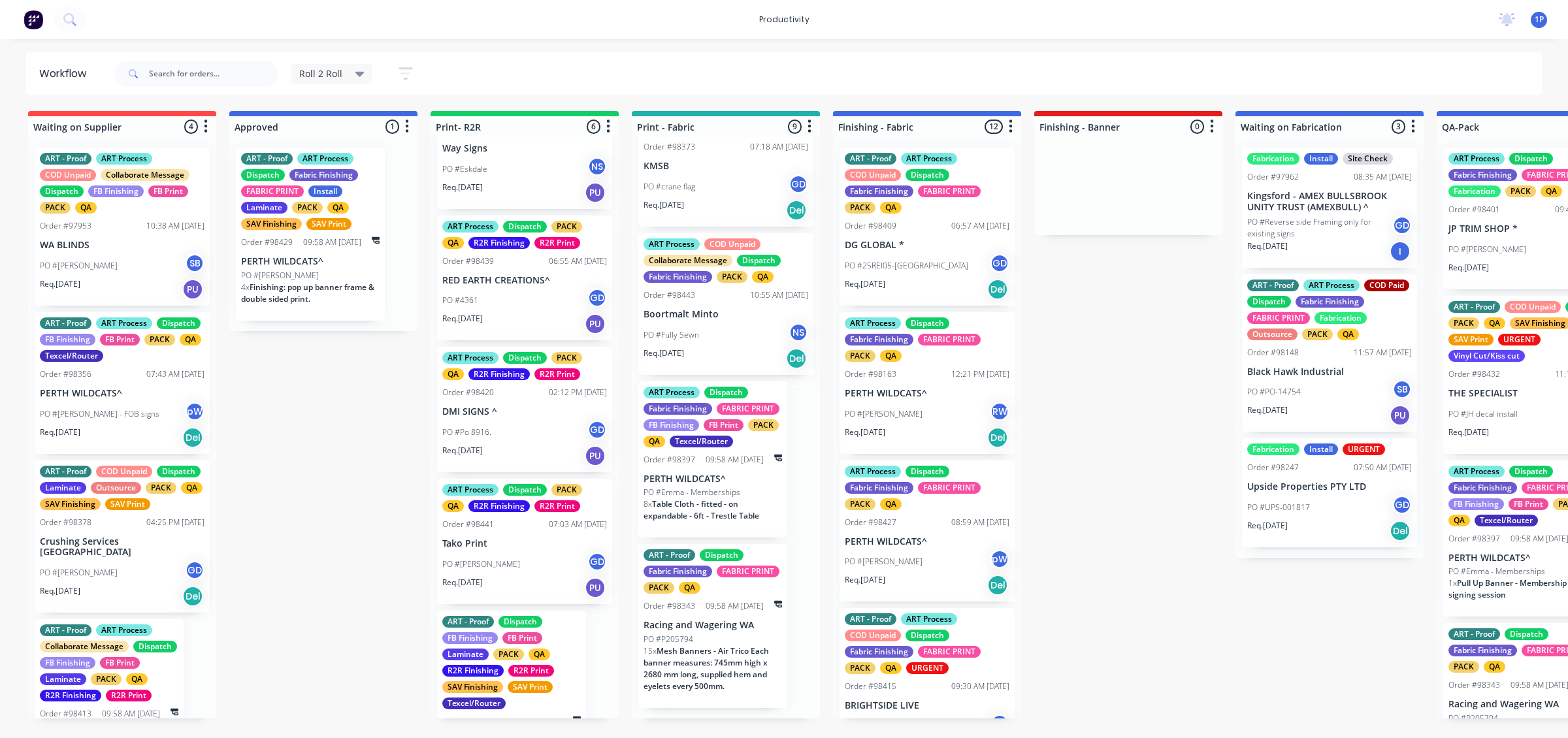
click at [749, 353] on div "Req. [DATE] Del" at bounding box center [726, 359] width 165 height 22
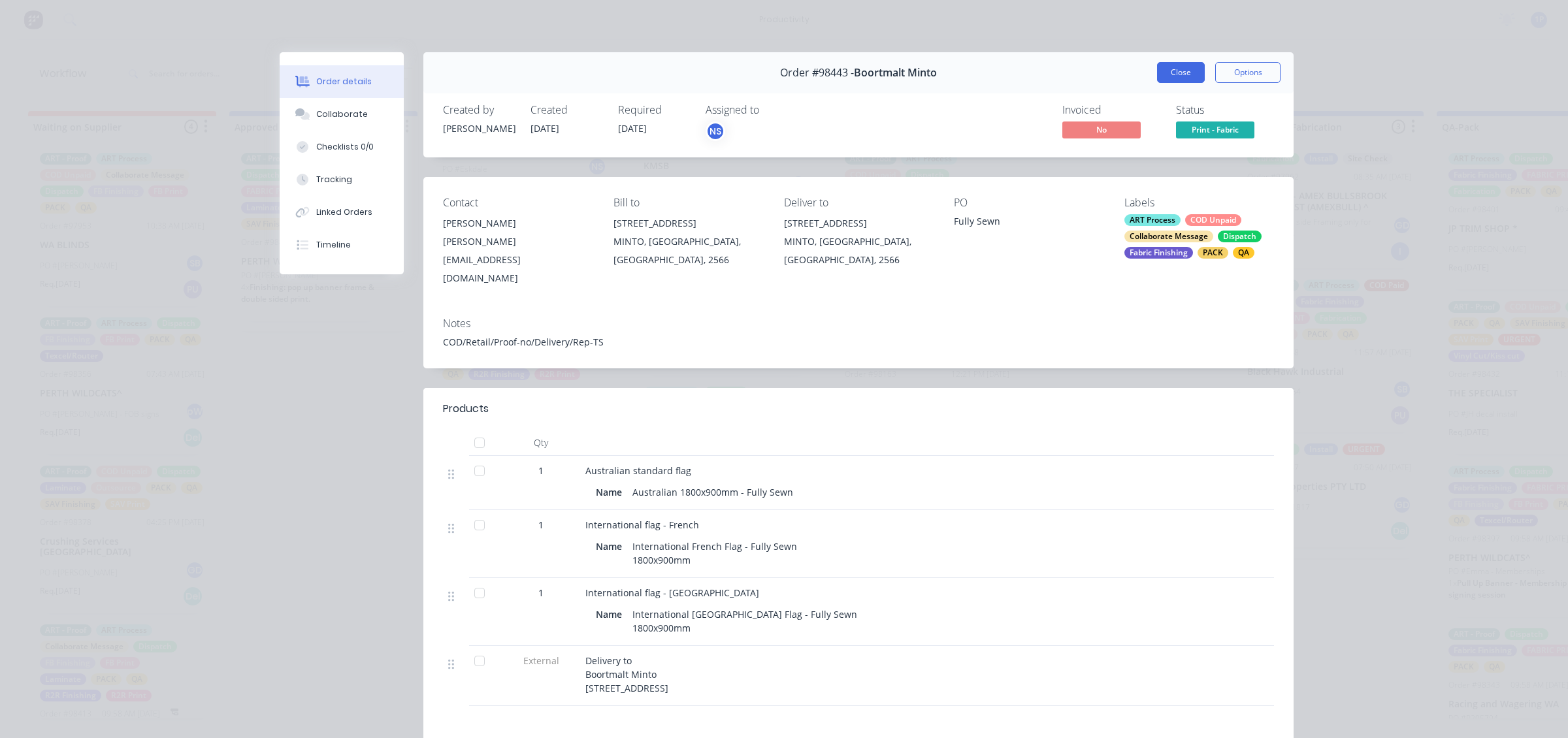
click at [1185, 77] on button "Close" at bounding box center [1181, 72] width 47 height 21
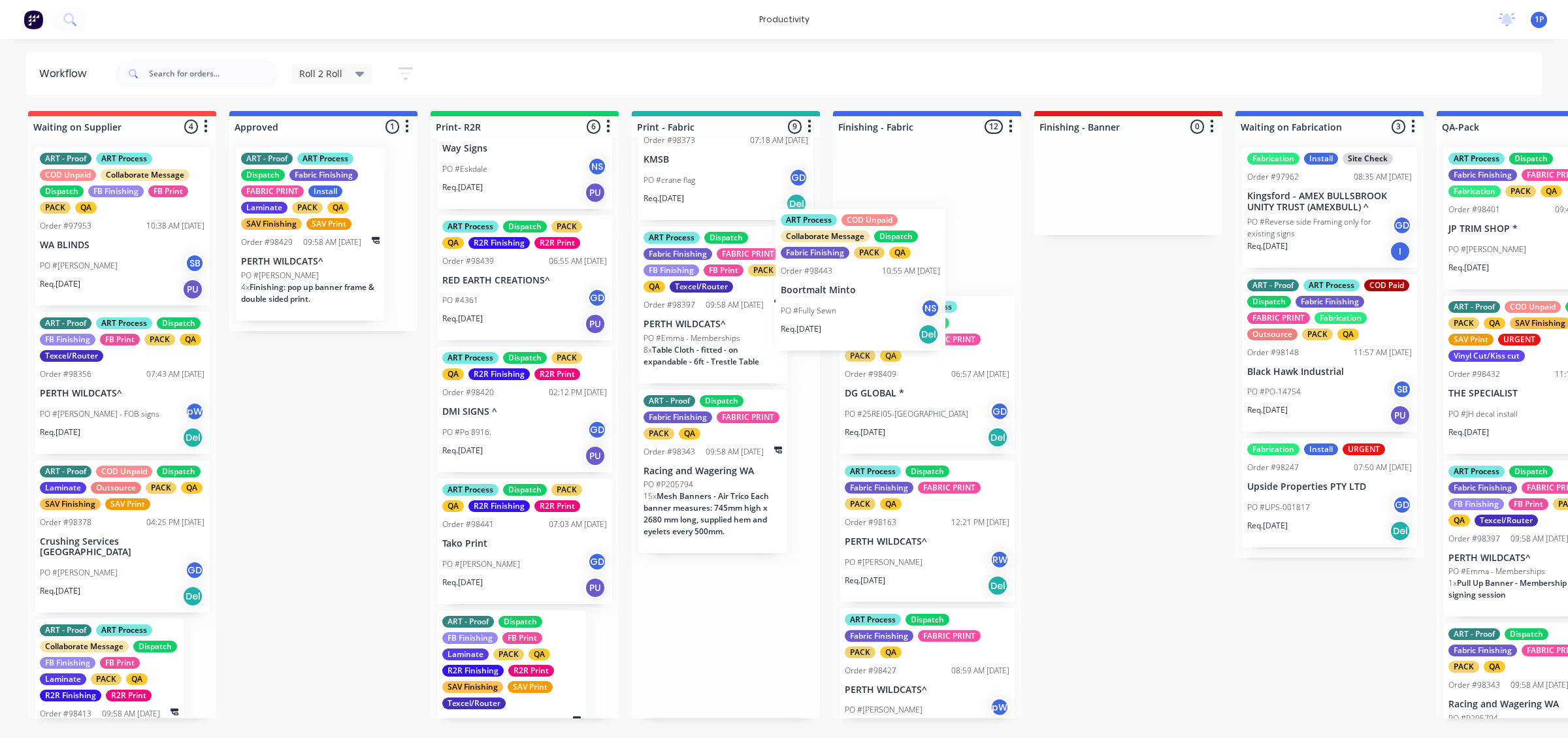
drag, startPoint x: 750, startPoint y: 348, endPoint x: 933, endPoint y: 317, distance: 185.6
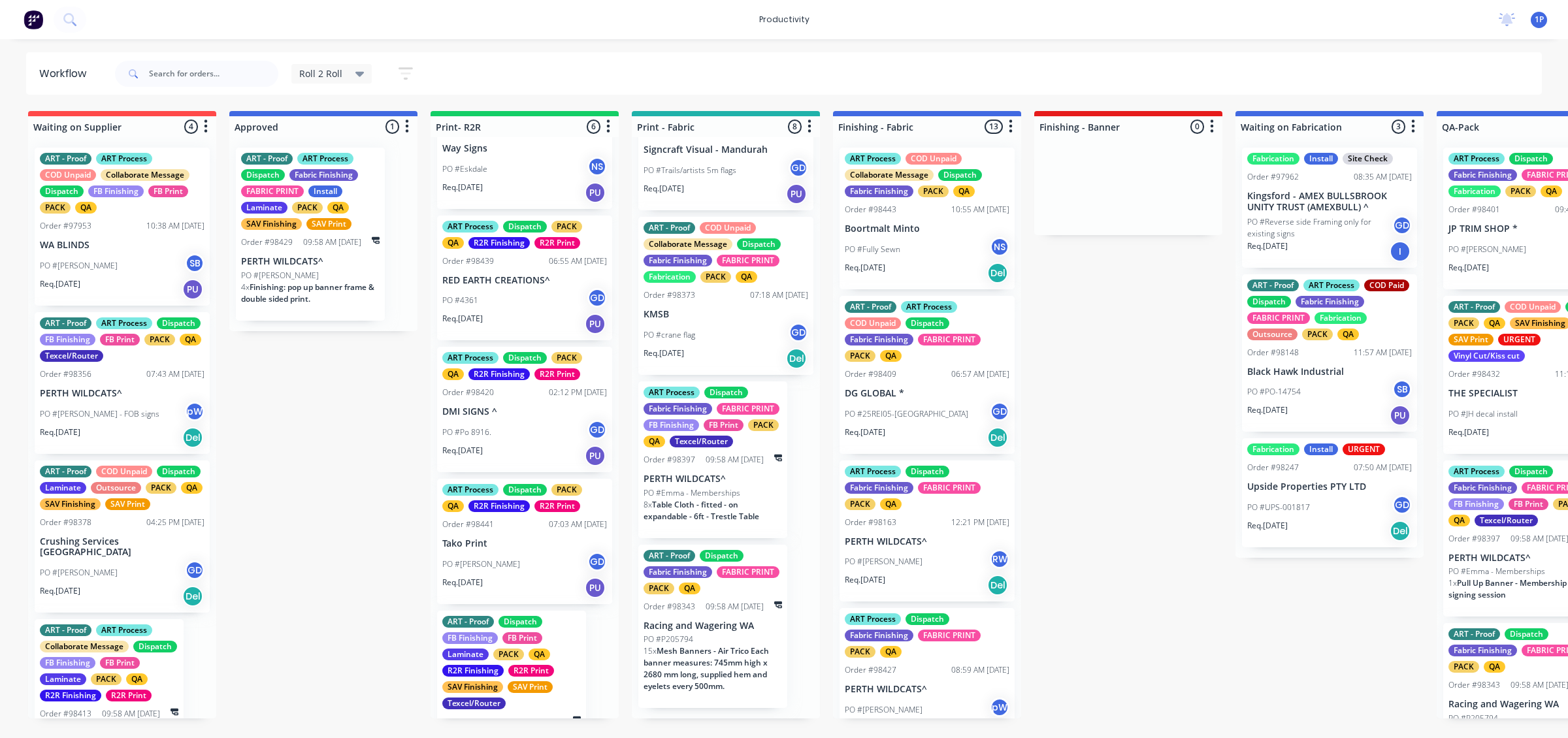
scroll to position [708, 0]
click at [752, 516] on p "8 x Table Cloth - fitted - on expandable - 6ft - Trestle Table" at bounding box center [713, 511] width 138 height 24
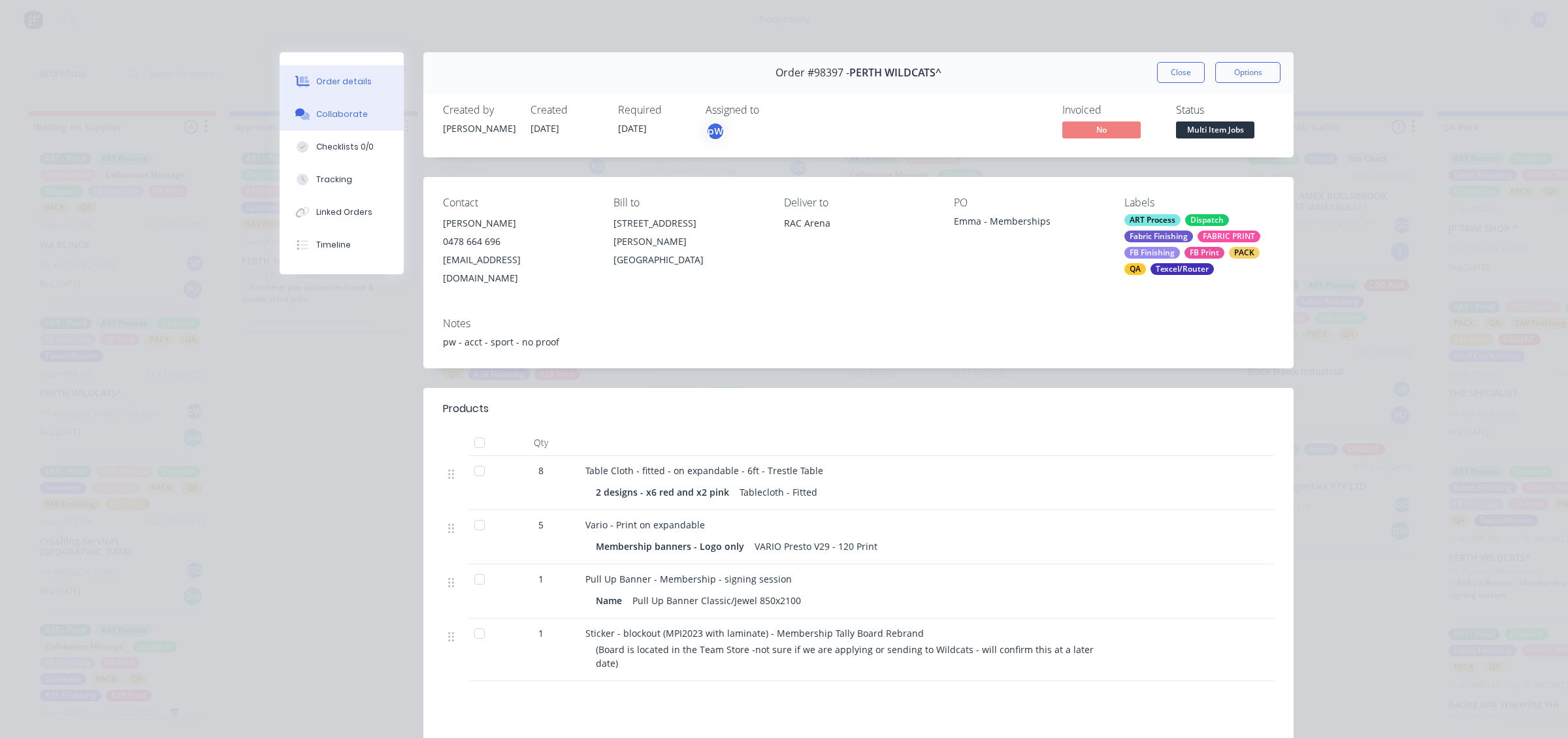
click at [352, 105] on button "Collaborate" at bounding box center [342, 115] width 124 height 33
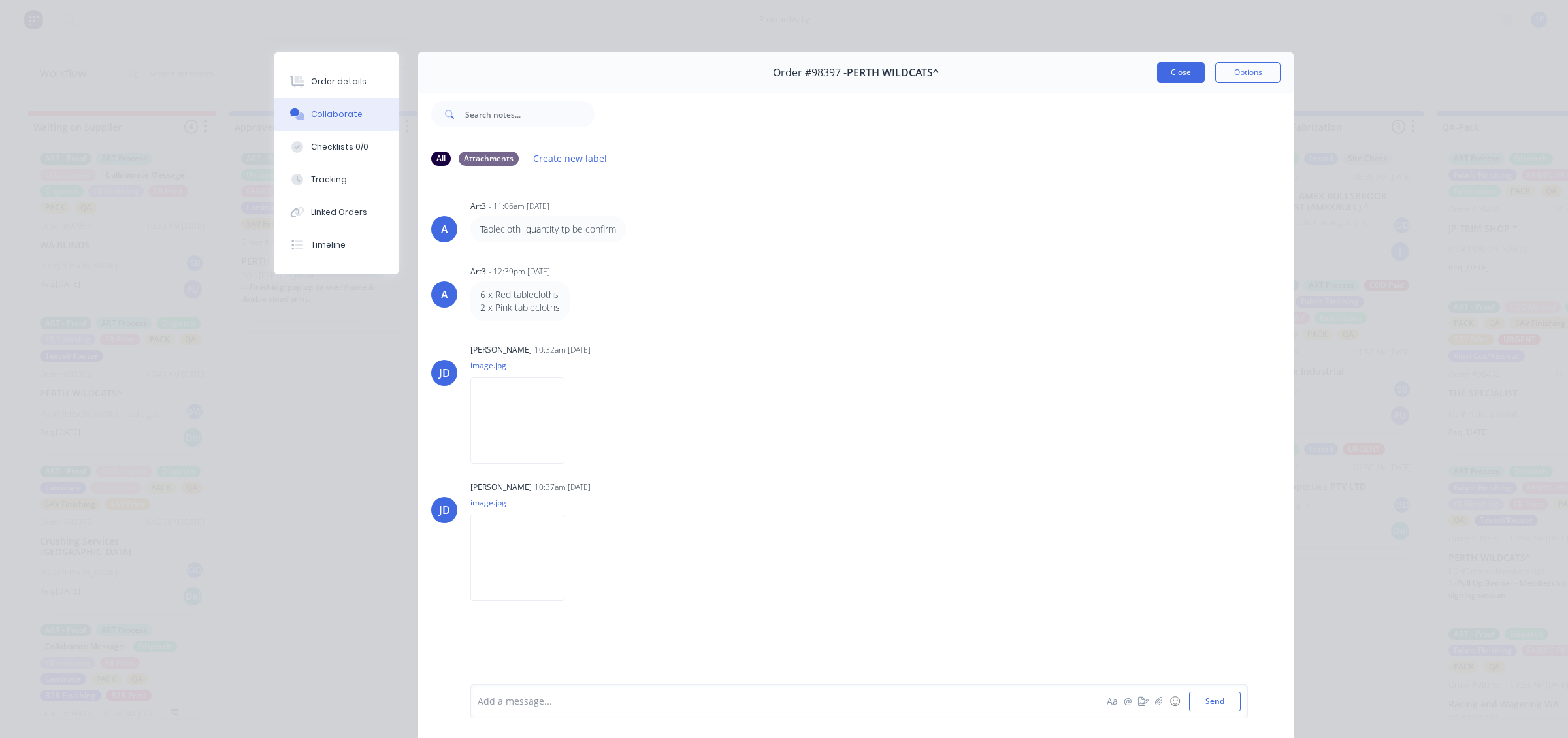
click at [1185, 65] on button "Close" at bounding box center [1181, 72] width 47 height 21
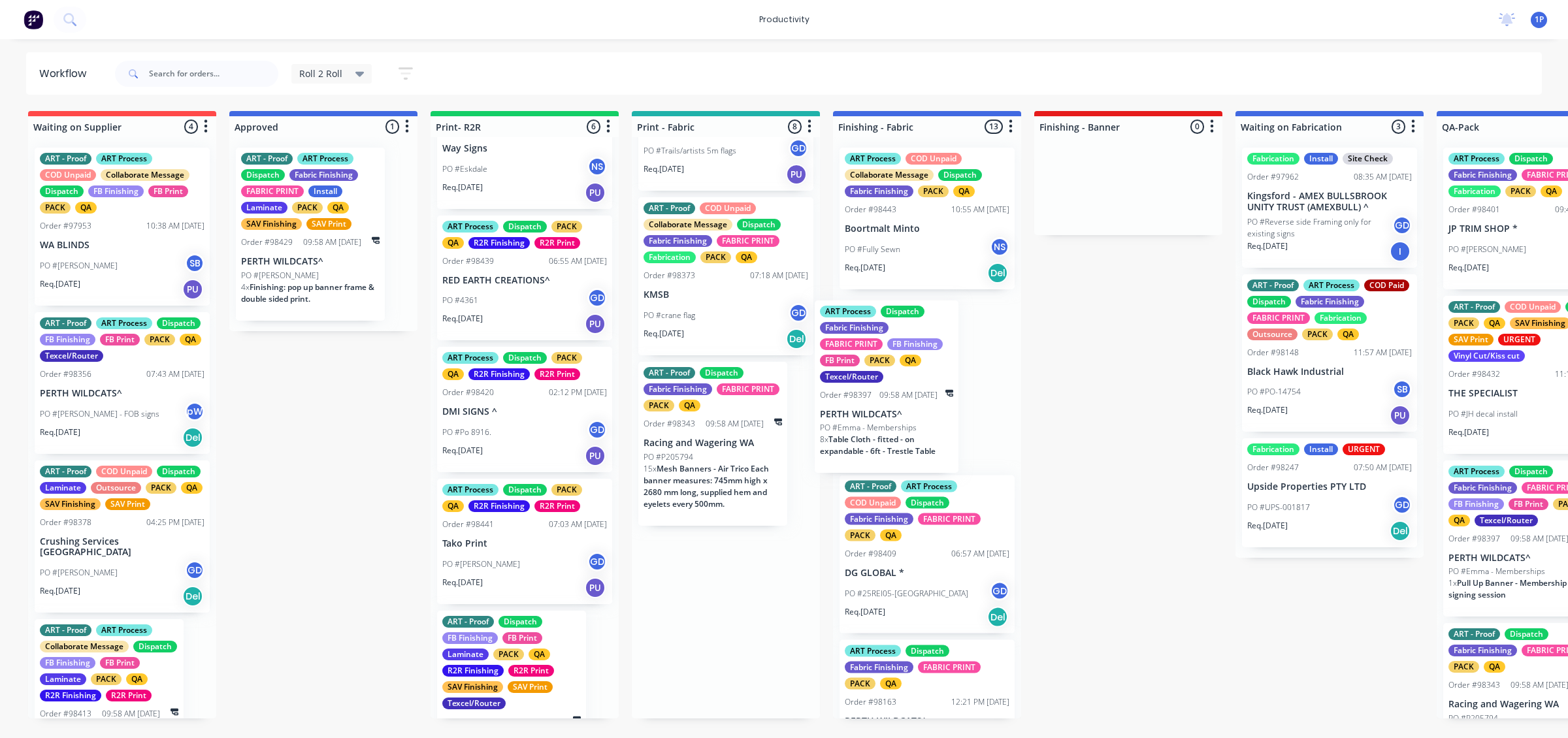
drag, startPoint x: 805, startPoint y: 451, endPoint x: 929, endPoint y: 389, distance: 138.6
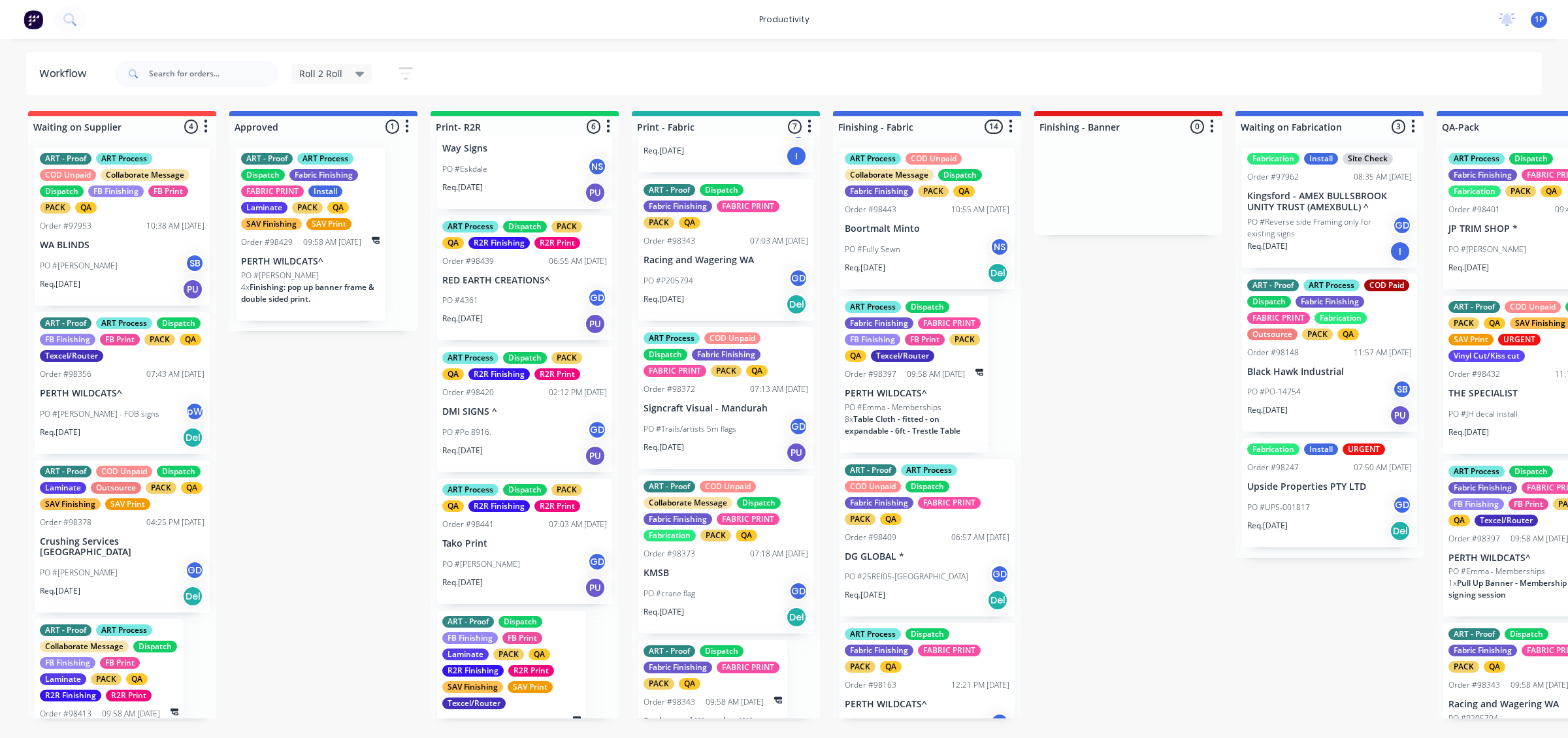
scroll to position [528, 0]
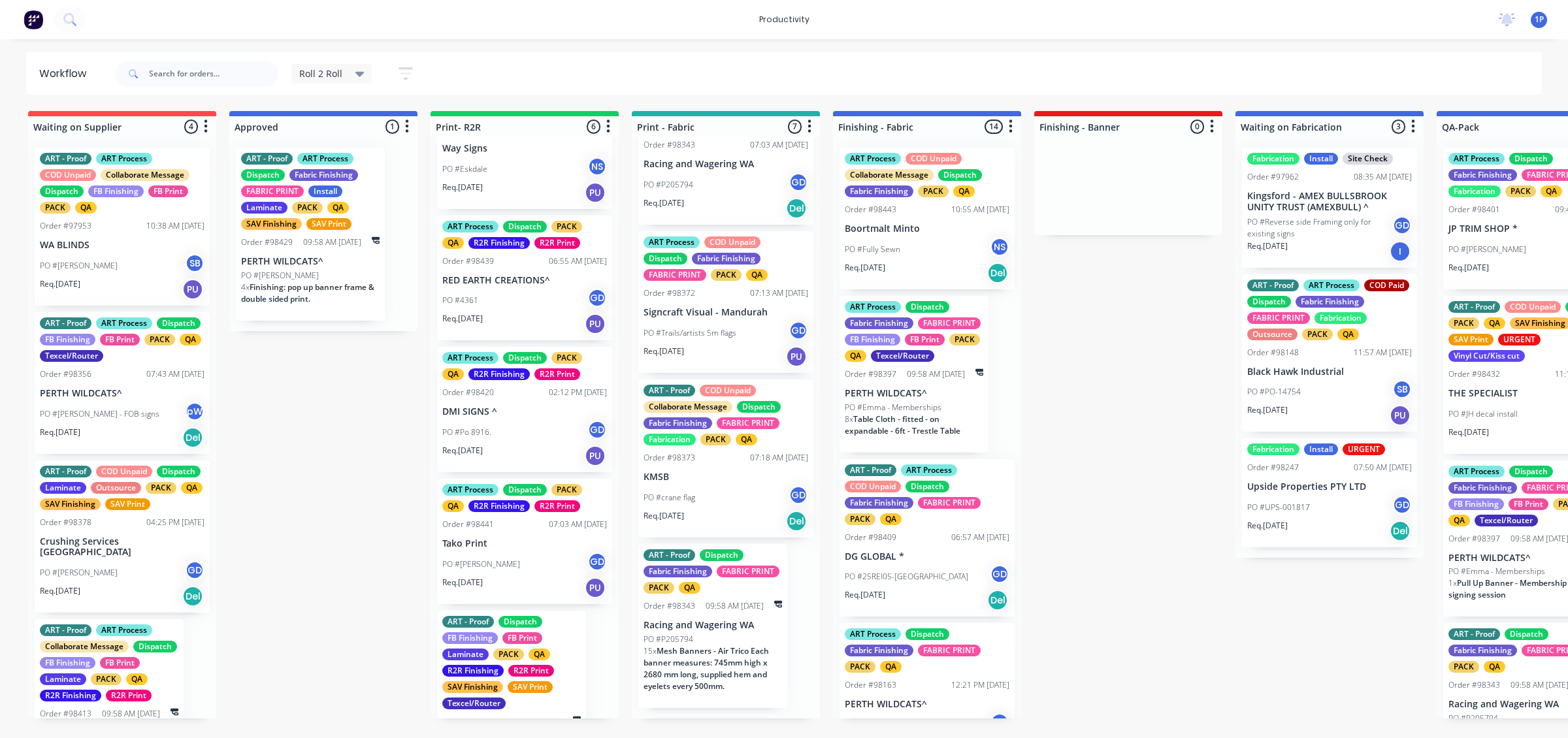
click at [732, 483] on p "KMSB" at bounding box center [726, 477] width 165 height 11
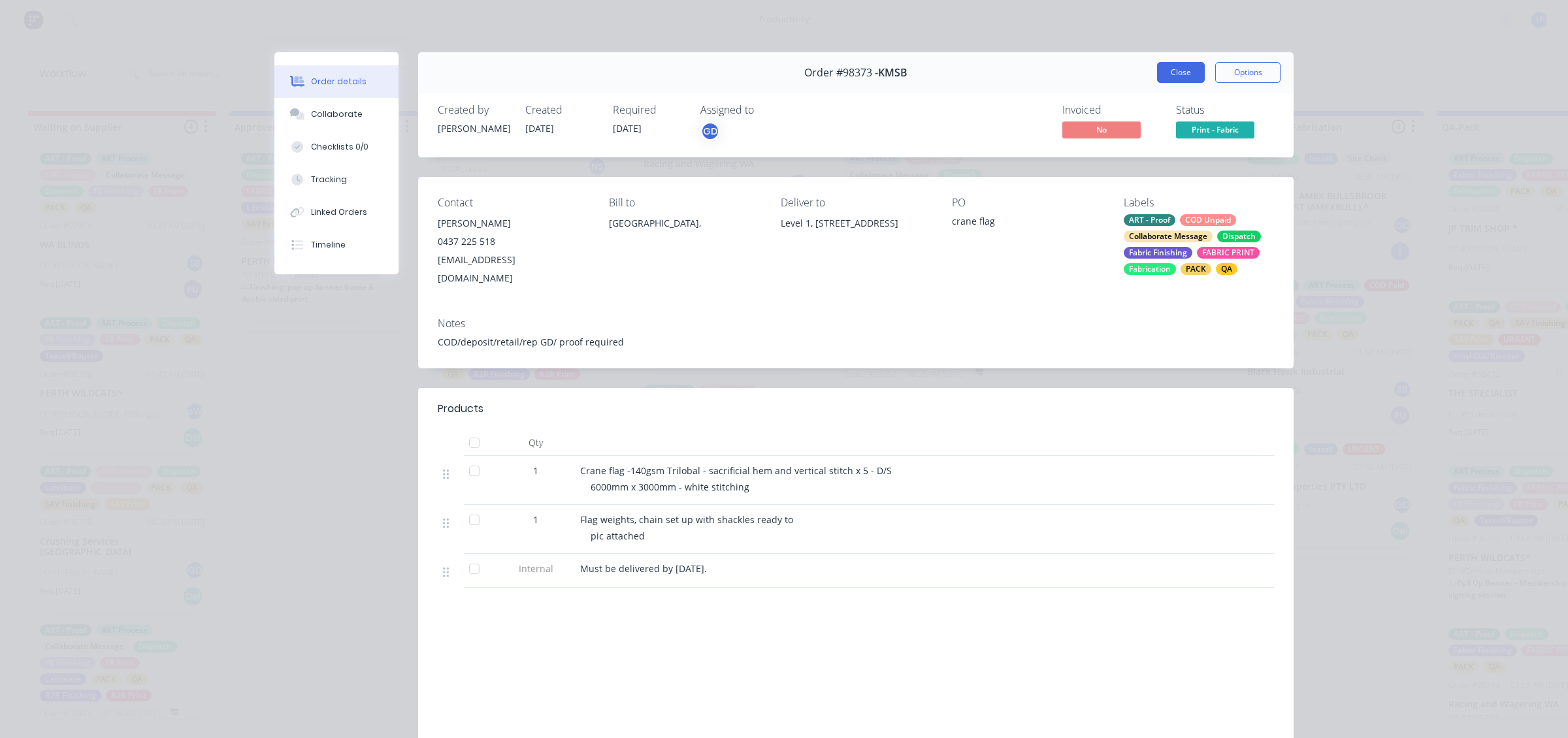
click at [1177, 73] on button "Close" at bounding box center [1181, 72] width 47 height 21
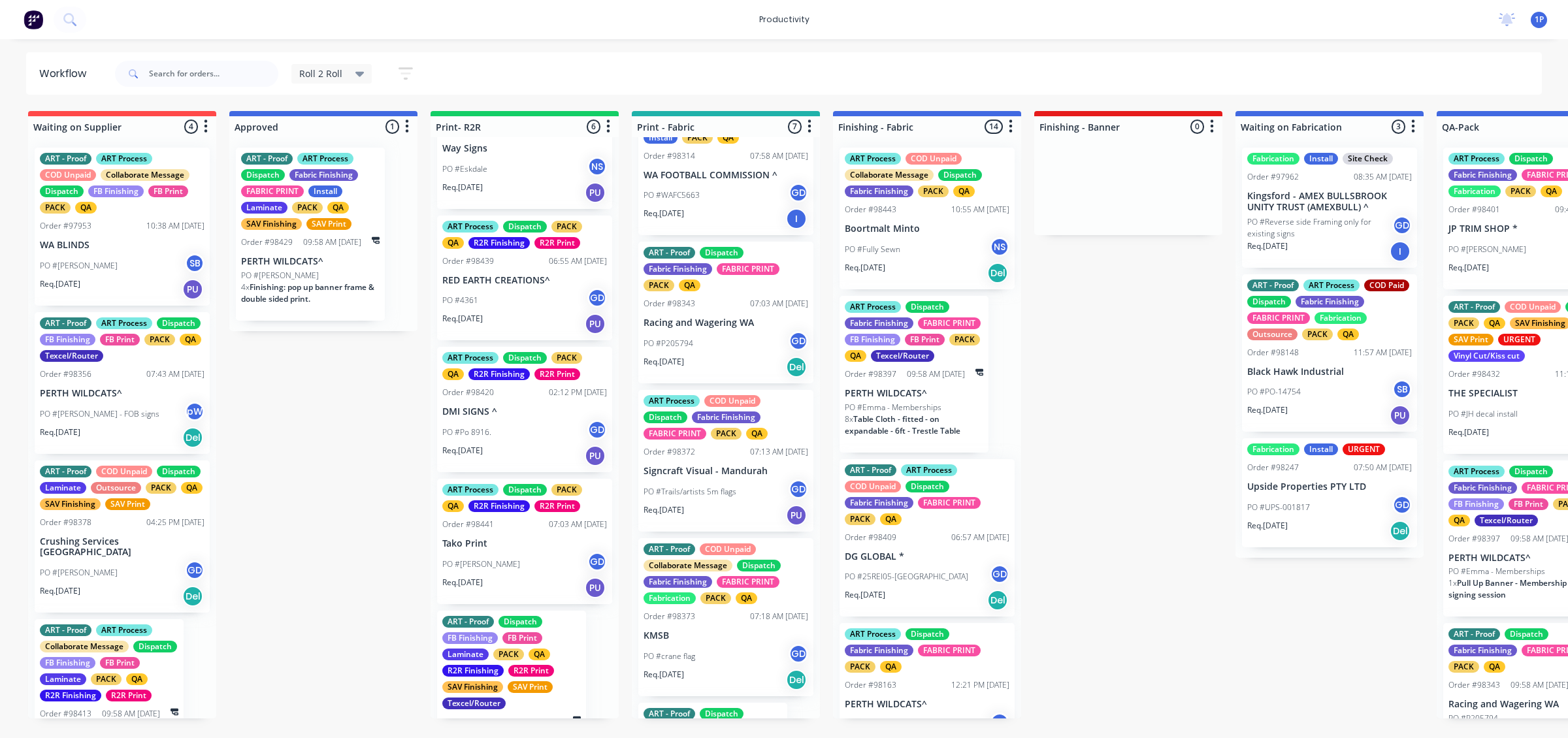
scroll to position [365, 0]
click at [760, 529] on div "Req. [DATE] PU" at bounding box center [726, 517] width 165 height 22
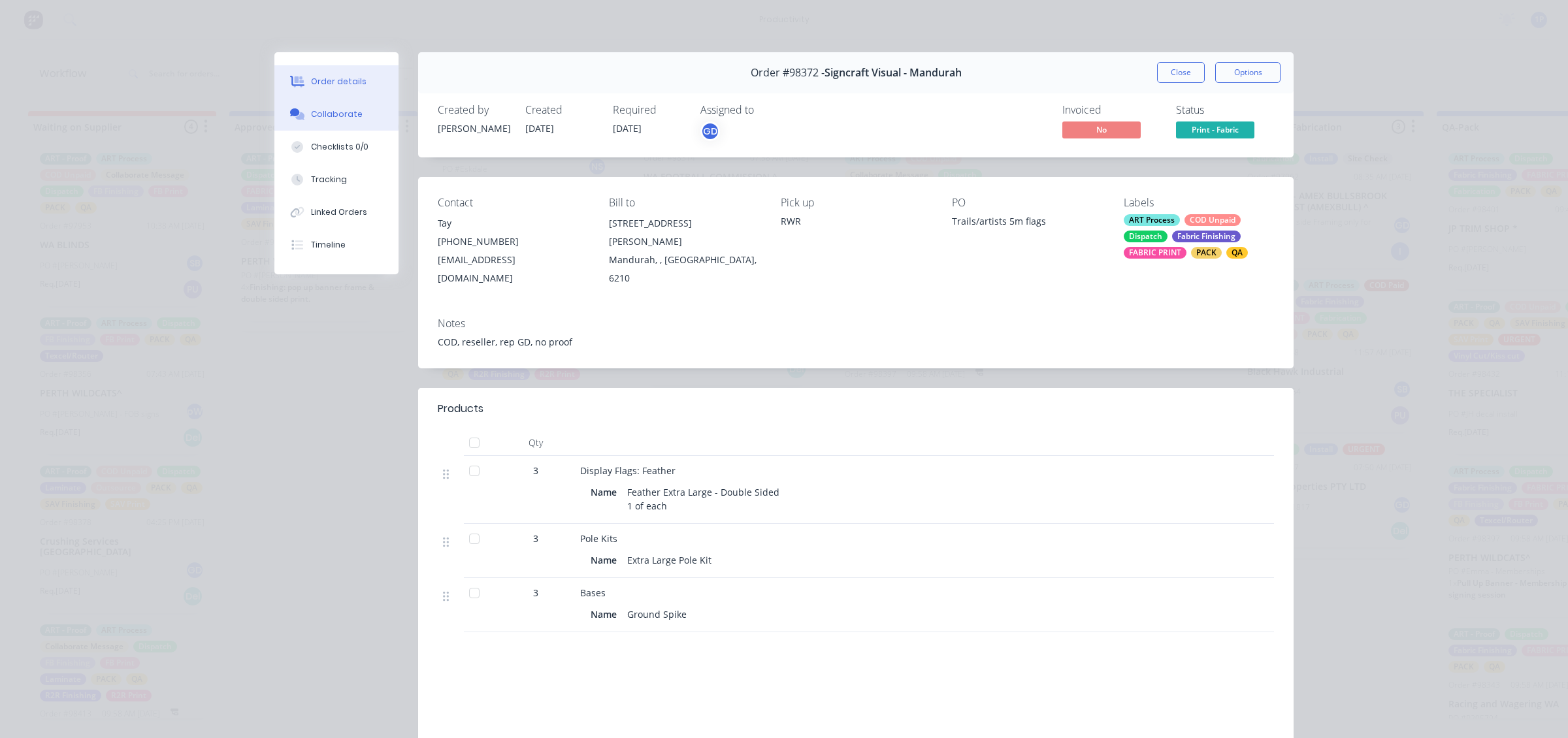
click at [356, 105] on button "Collaborate" at bounding box center [337, 115] width 124 height 33
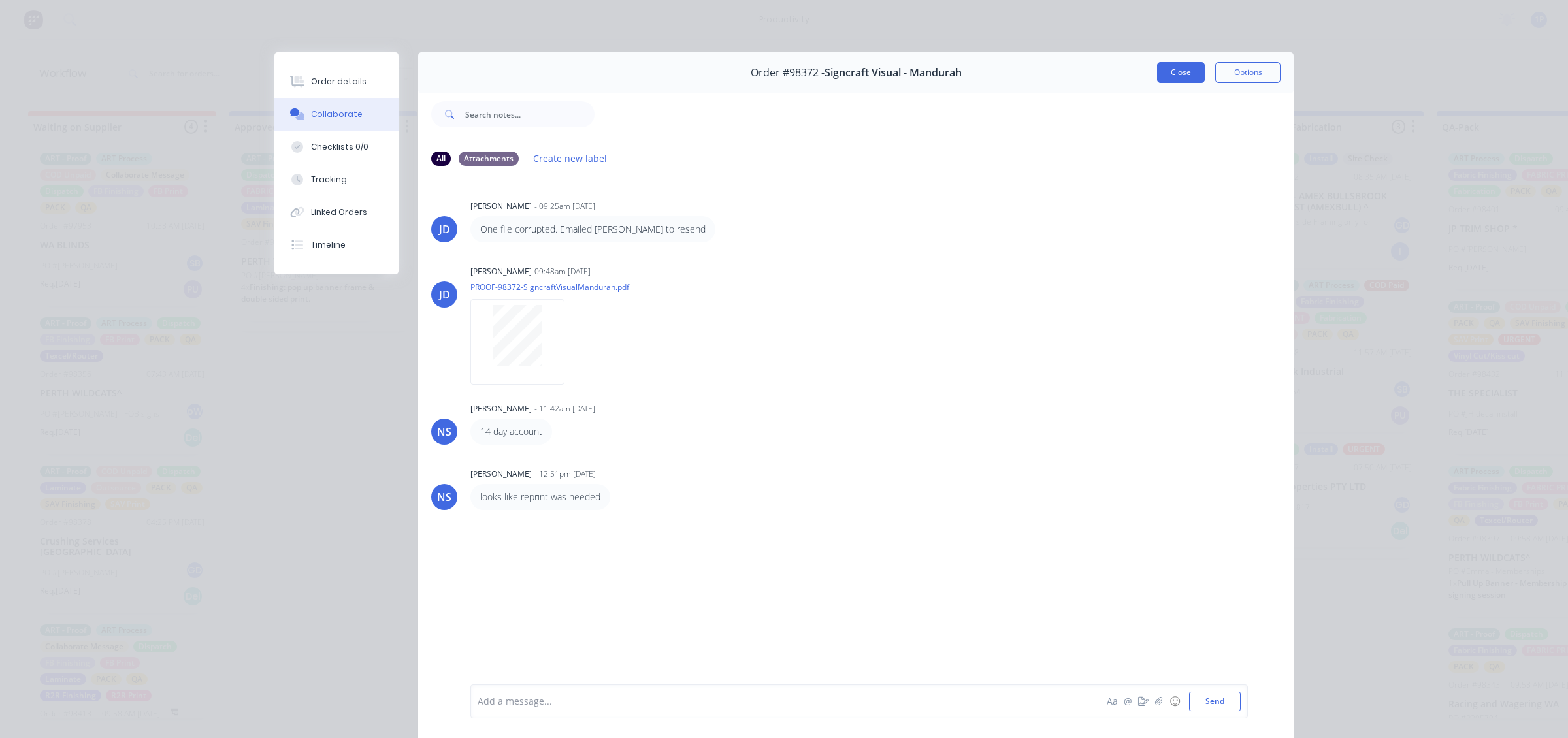
click at [1164, 72] on button "Close" at bounding box center [1181, 72] width 47 height 21
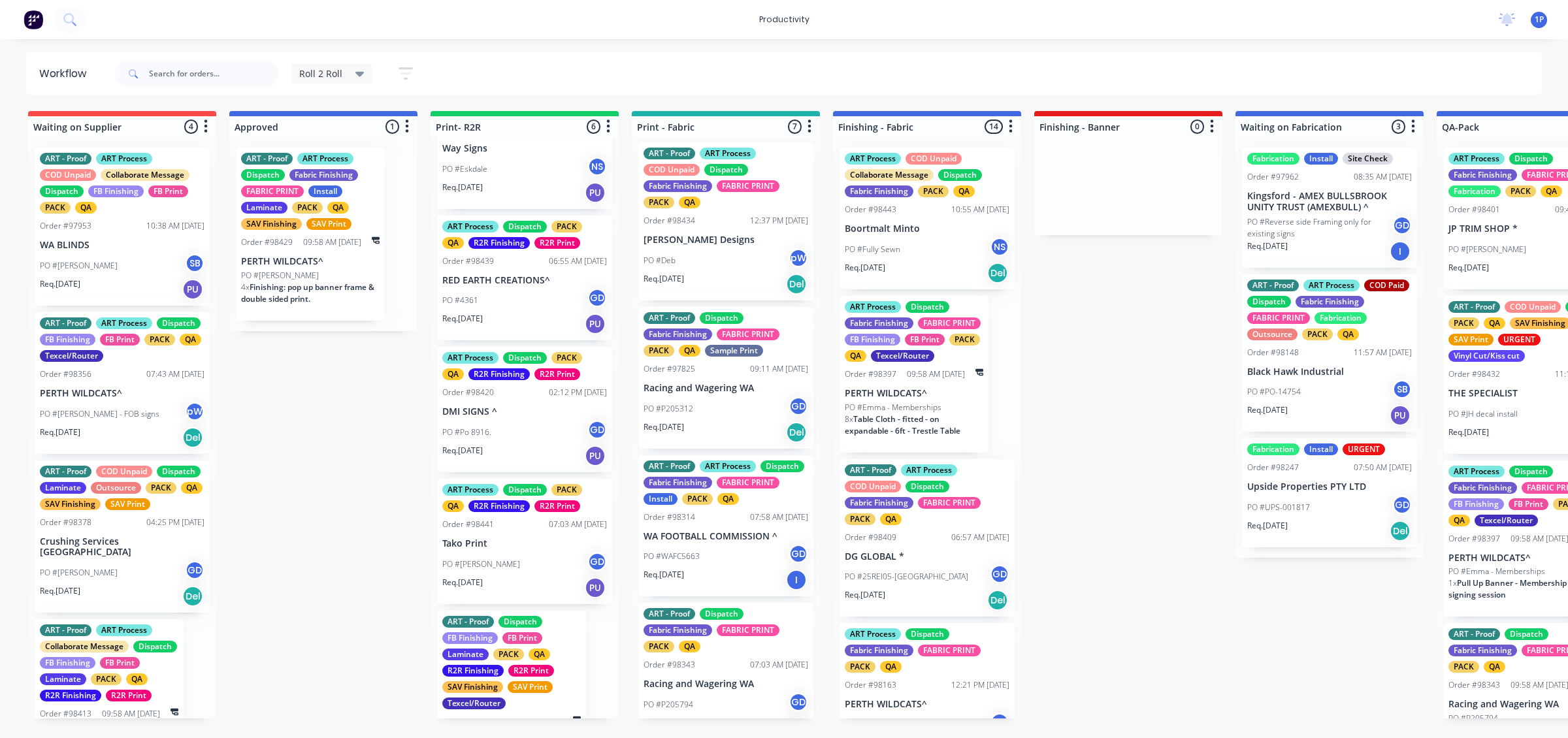
scroll to position [0, 0]
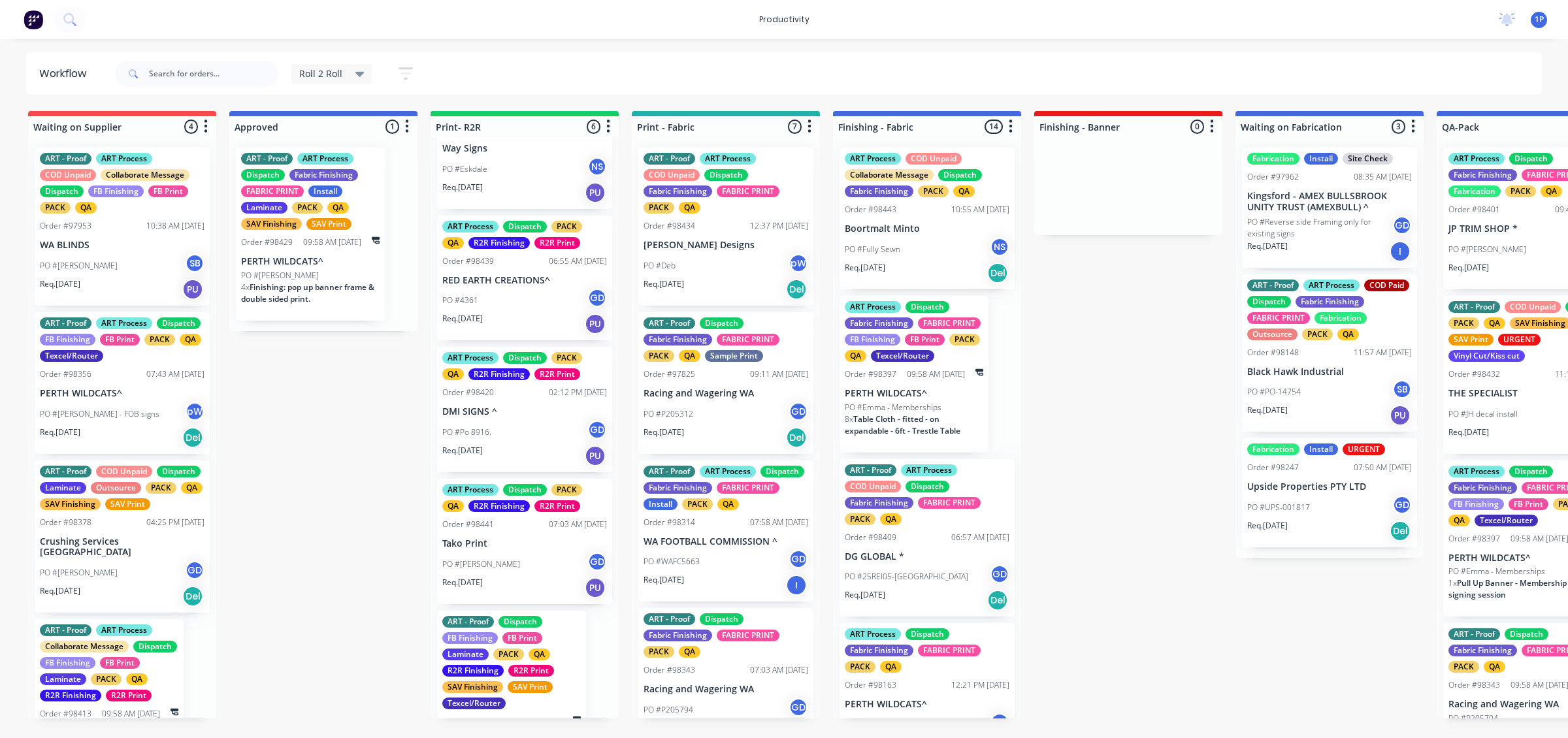
click at [763, 425] on div "PO #P205312 GD" at bounding box center [726, 414] width 165 height 25
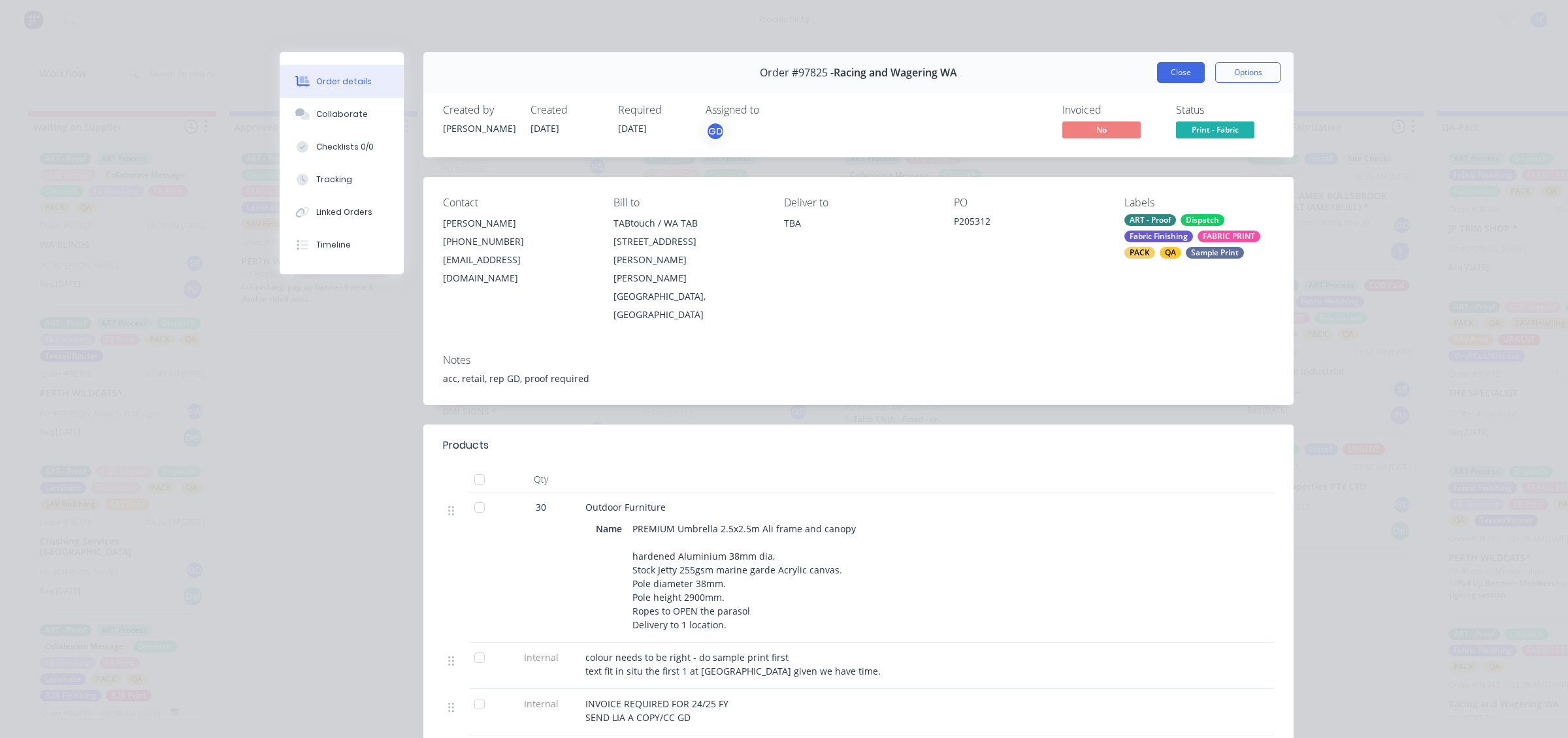
click at [1157, 82] on button "Close" at bounding box center [1181, 72] width 47 height 21
